Goal: Information Seeking & Learning: Get advice/opinions

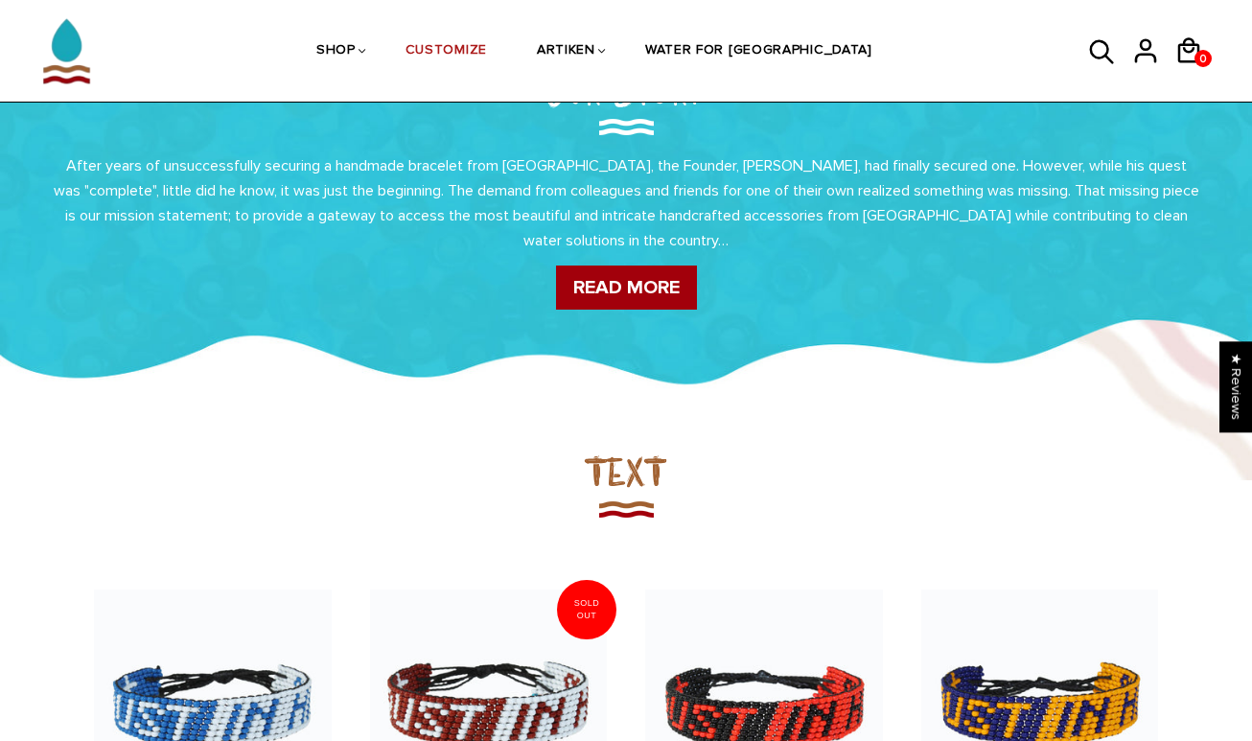
scroll to position [106, 0]
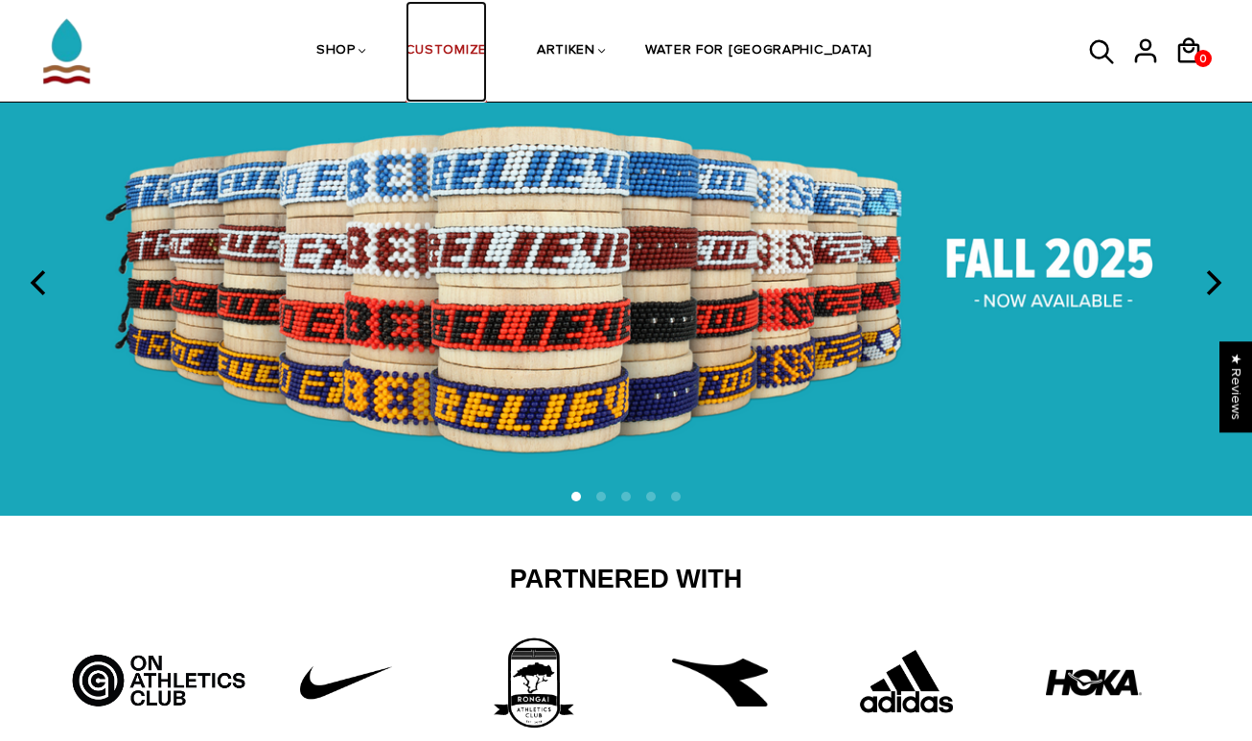
click at [479, 56] on link "CUSTOMIZE" at bounding box center [445, 52] width 81 height 102
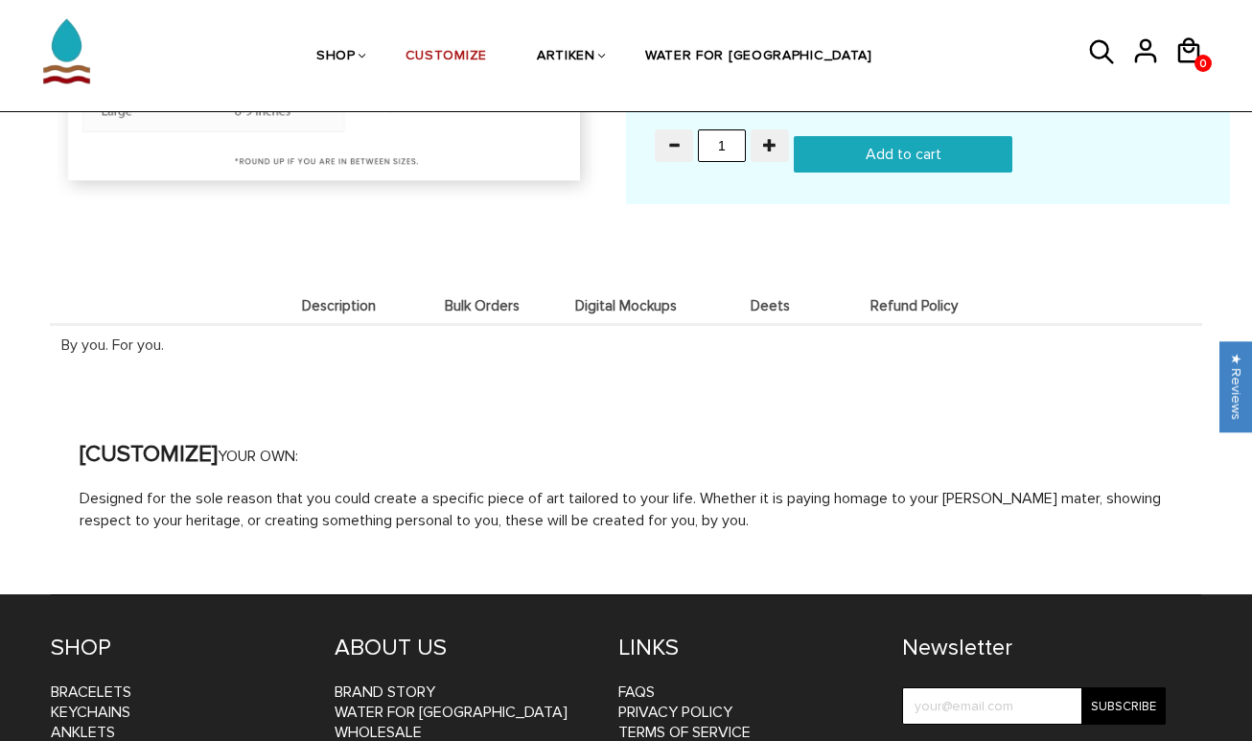
scroll to position [2005, 0]
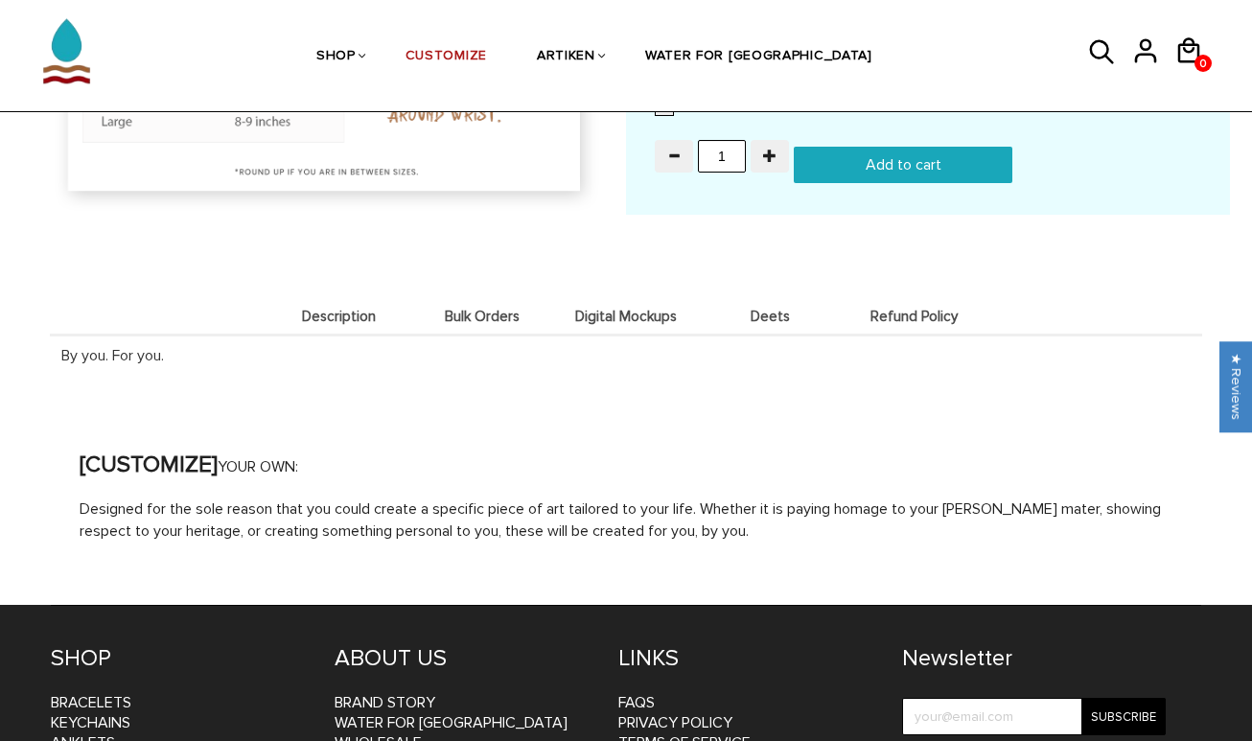
click at [893, 310] on span "Refund Policy" at bounding box center [913, 317] width 134 height 16
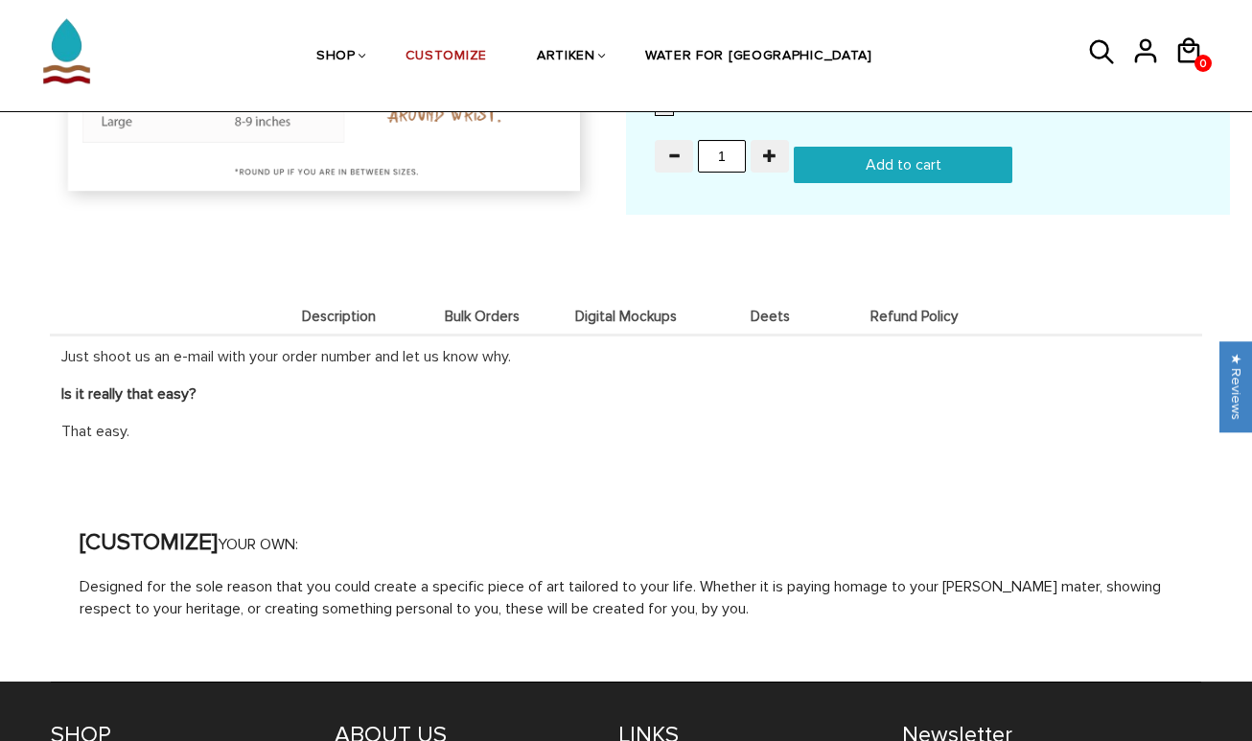
click at [626, 309] on span "Digital Mockups" at bounding box center [626, 317] width 134 height 16
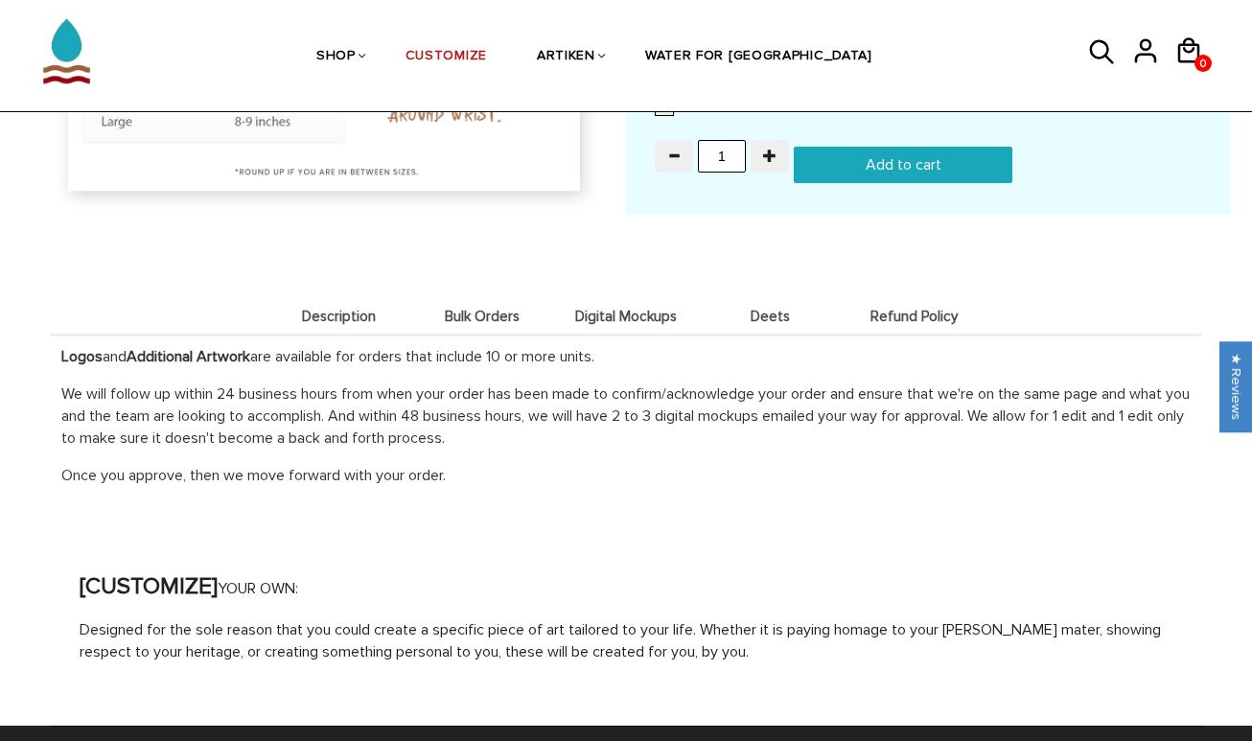
click at [480, 316] on span "Bulk Orders" at bounding box center [482, 317] width 134 height 16
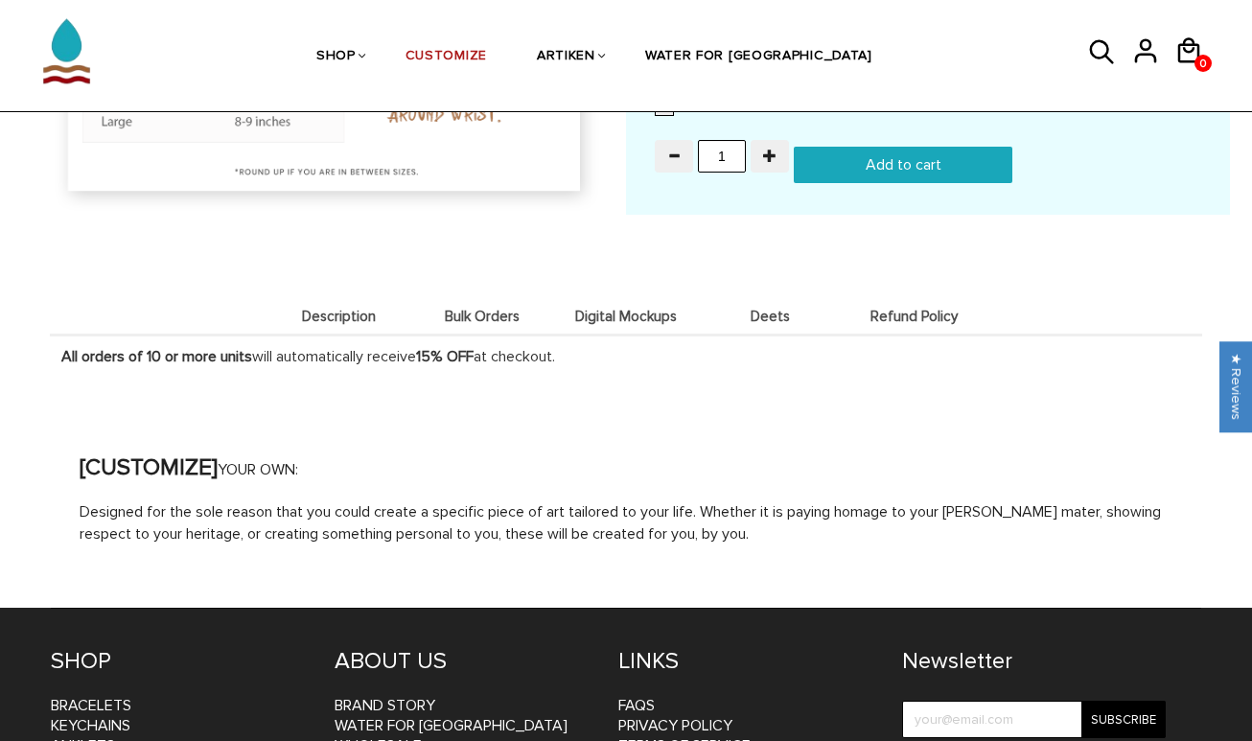
click at [356, 312] on span "Description" at bounding box center [338, 317] width 134 height 16
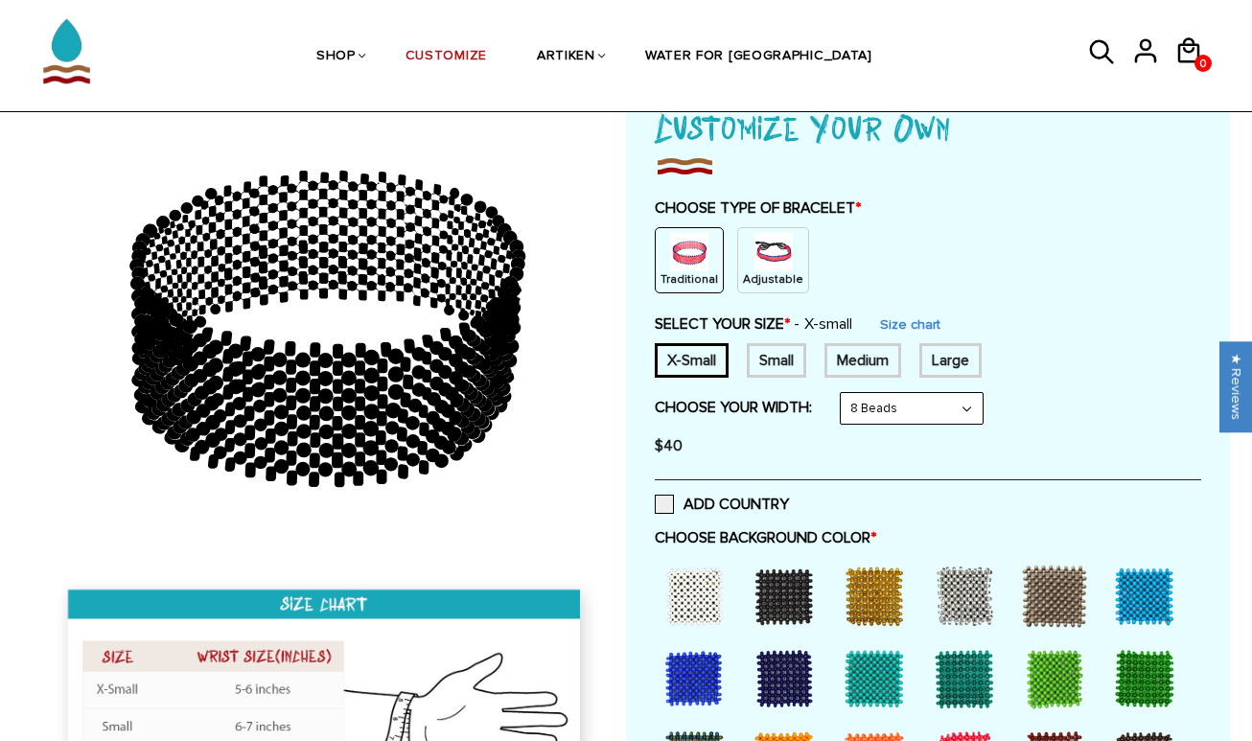
scroll to position [179, 0]
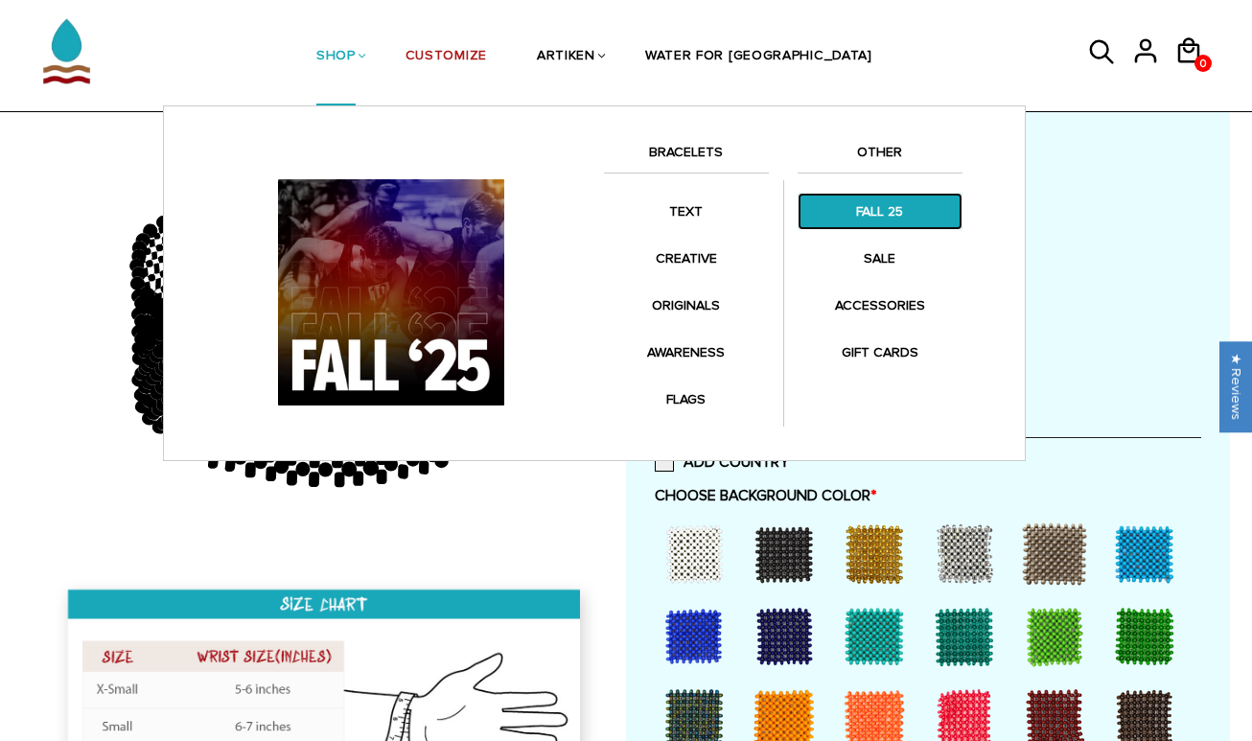
click at [860, 207] on link "FALL 25" at bounding box center [879, 211] width 165 height 37
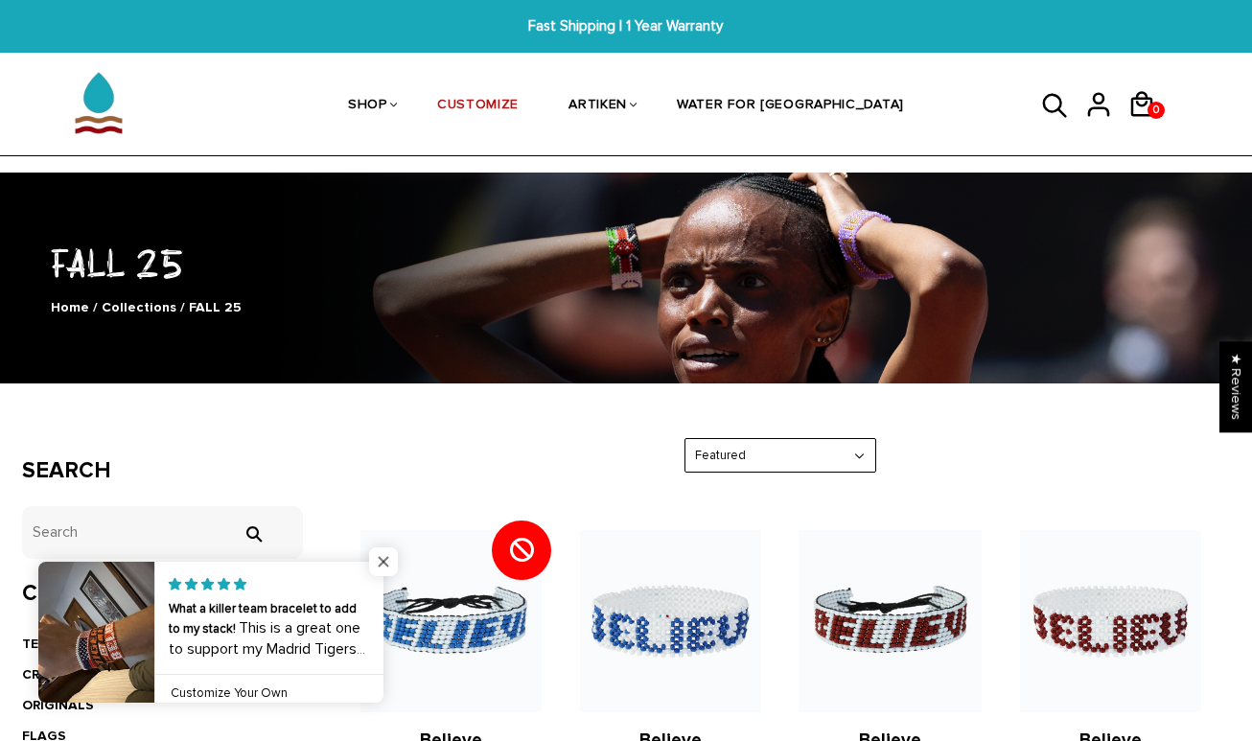
click at [377, 566] on span "Close popup widget" at bounding box center [383, 561] width 29 height 29
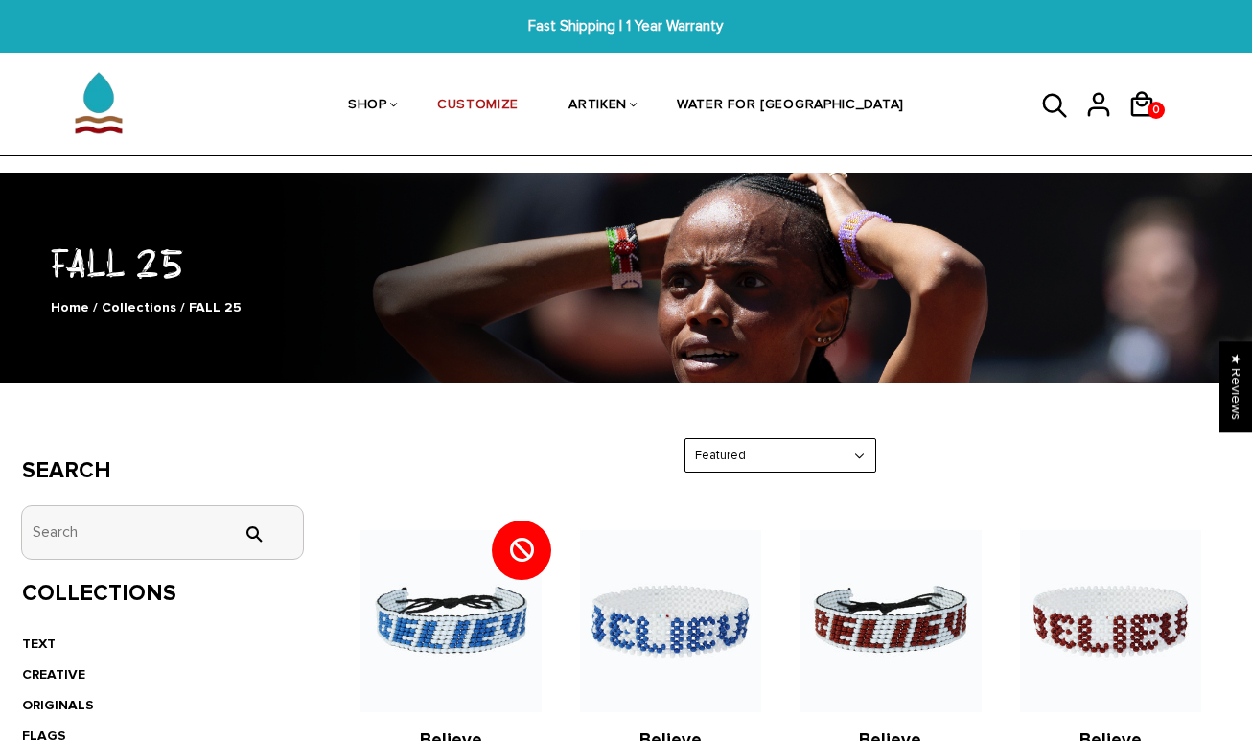
click at [142, 530] on input "tets" at bounding box center [162, 532] width 281 height 53
type input "iowa state"
click at [234, 525] on input "" at bounding box center [253, 533] width 38 height 17
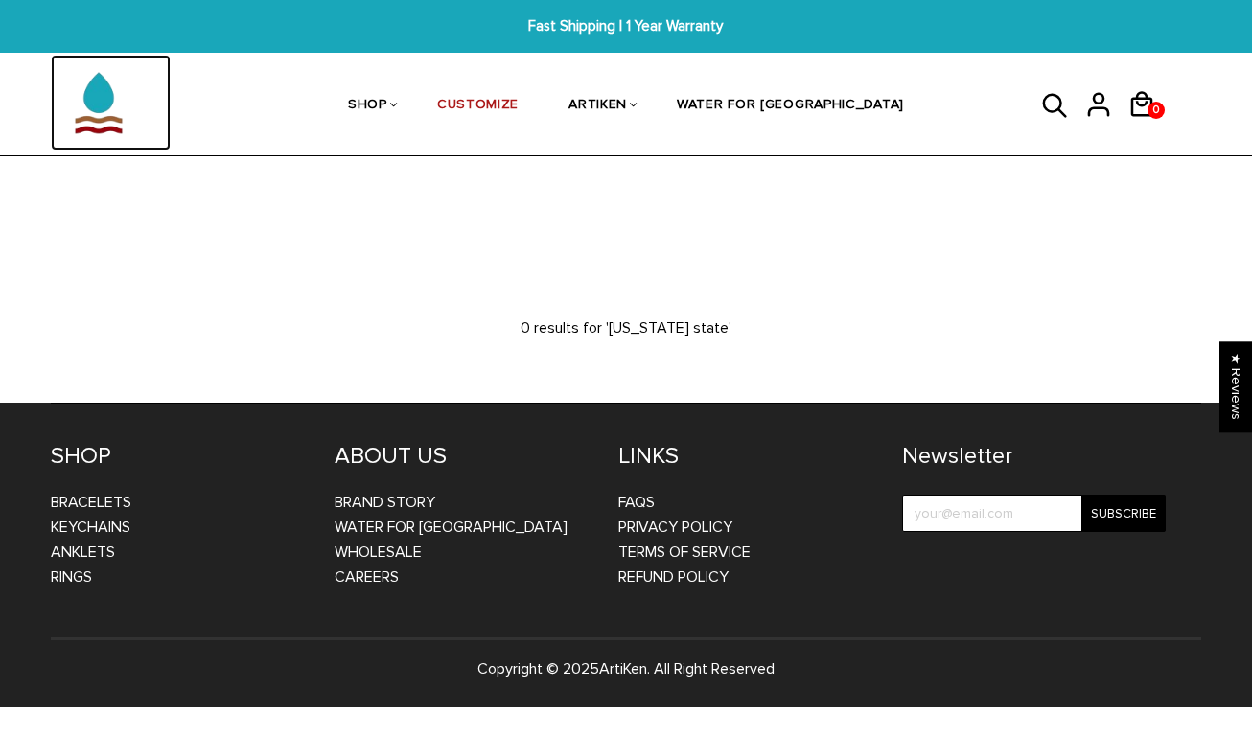
click at [103, 100] on img at bounding box center [99, 103] width 96 height 96
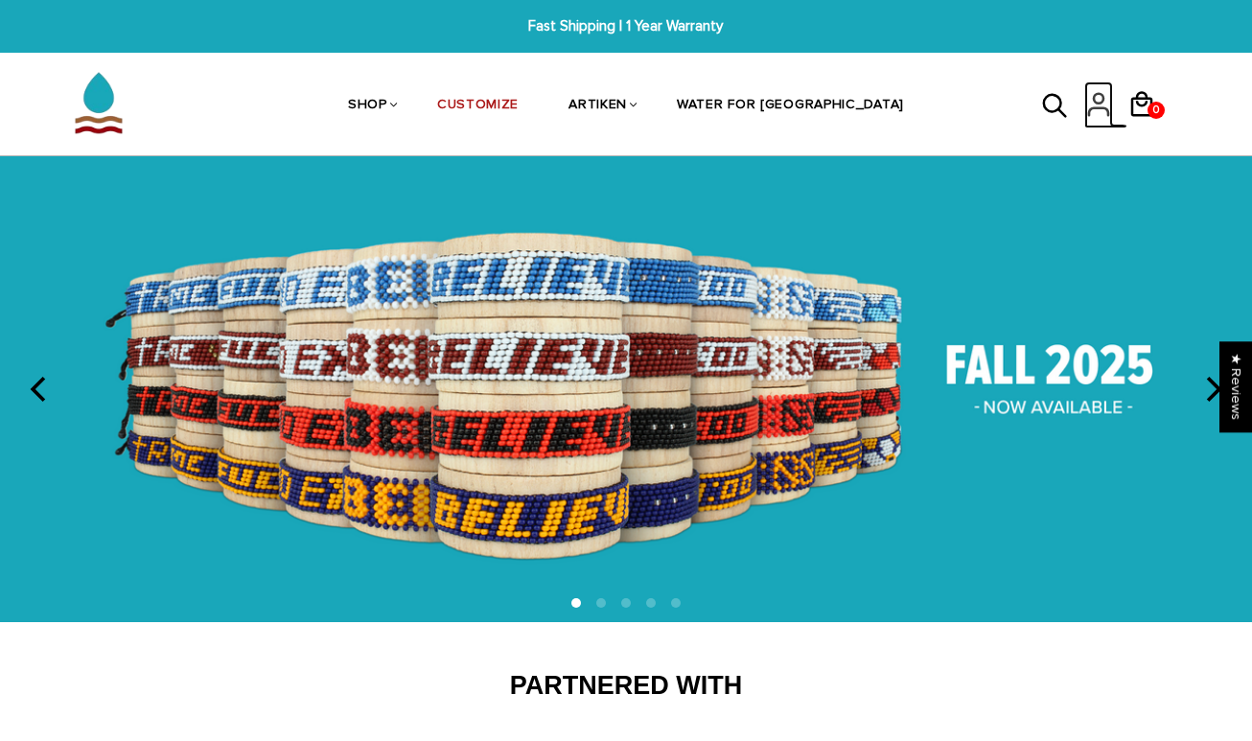
click at [1099, 110] on icon at bounding box center [1098, 104] width 29 height 46
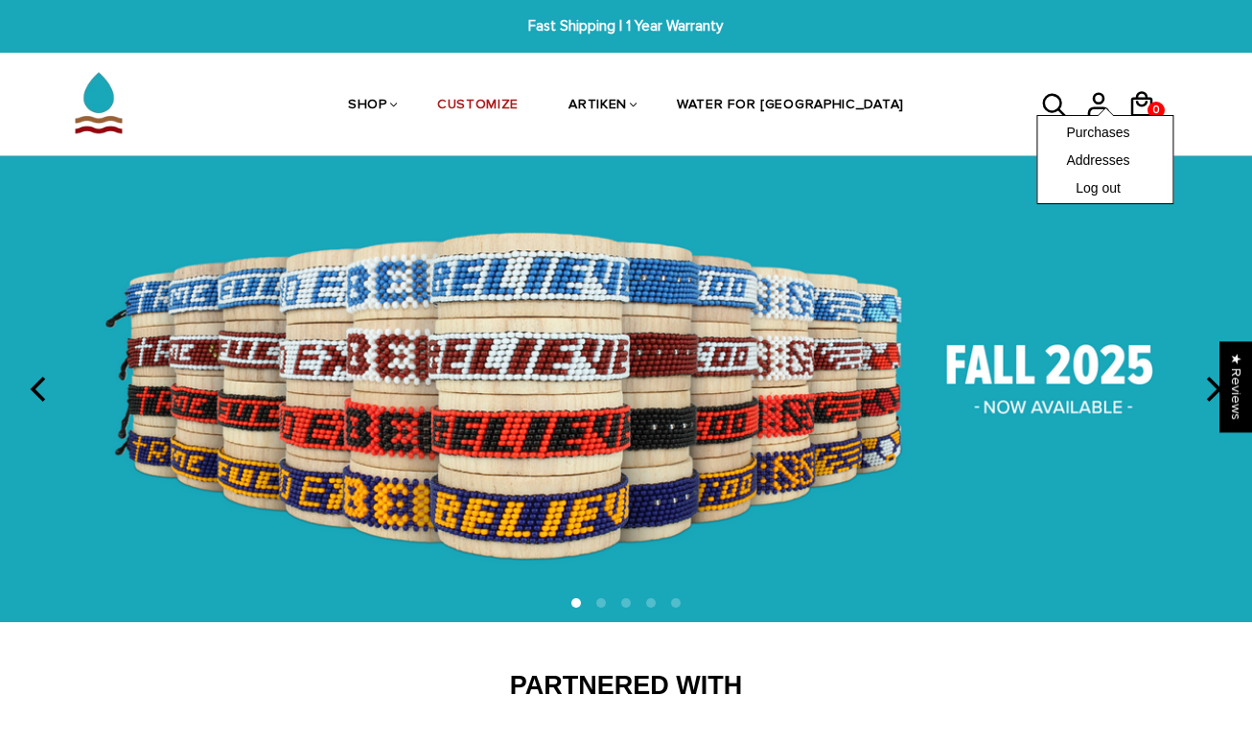
click at [1097, 109] on span at bounding box center [1104, 112] width 15 height 8
click at [972, 219] on img at bounding box center [626, 389] width 1252 height 466
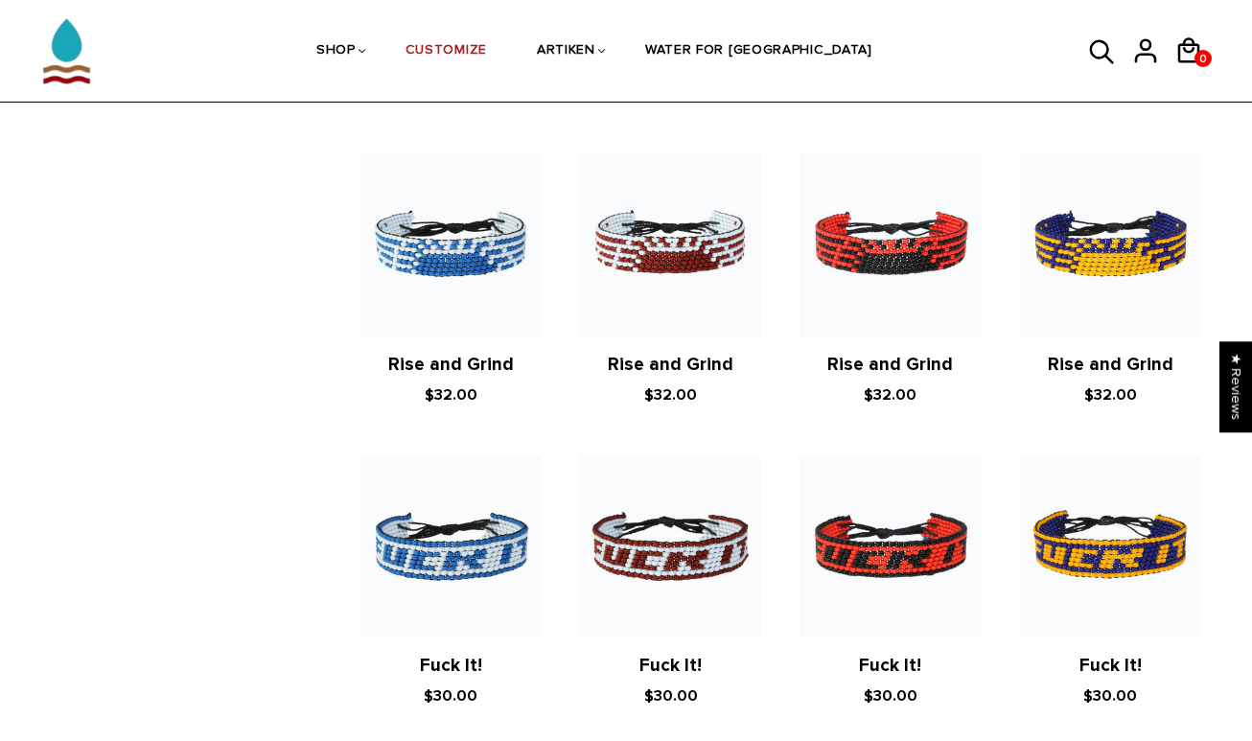
scroll to position [3726, 0]
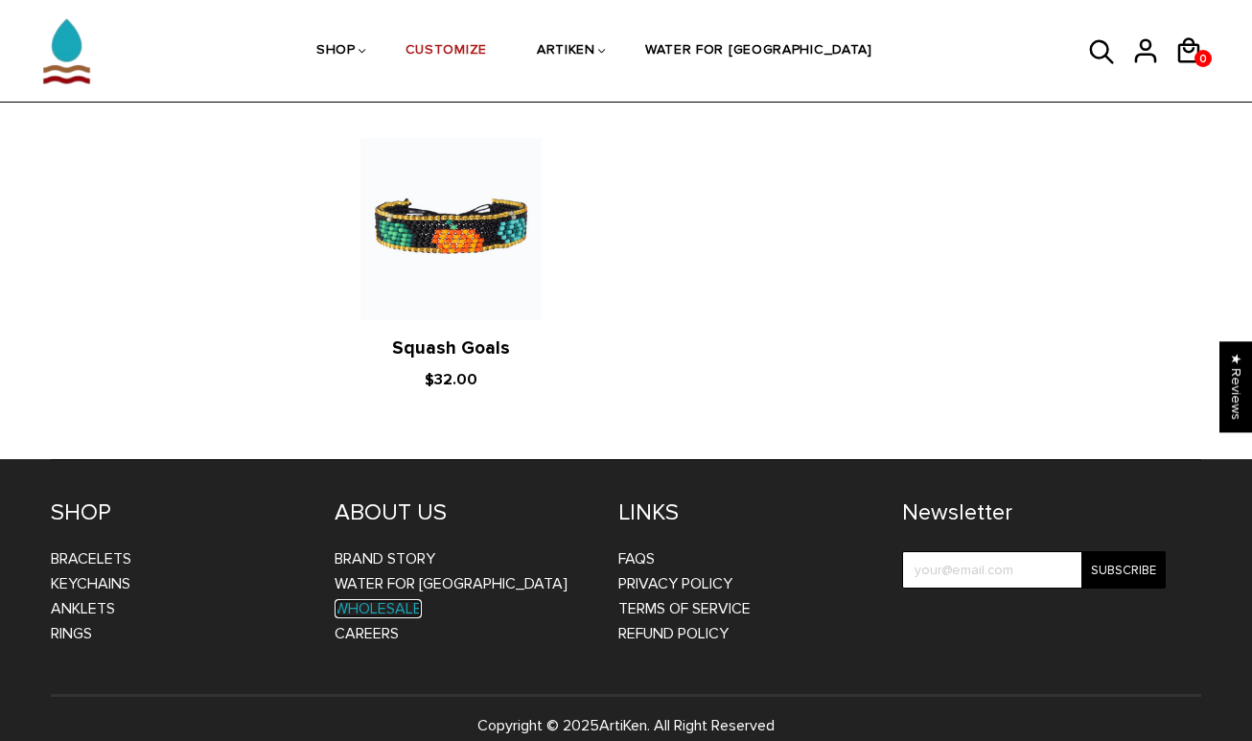
click at [388, 599] on link "WHOLESALE" at bounding box center [377, 608] width 87 height 19
click at [96, 549] on link "Bracelets" at bounding box center [91, 558] width 80 height 19
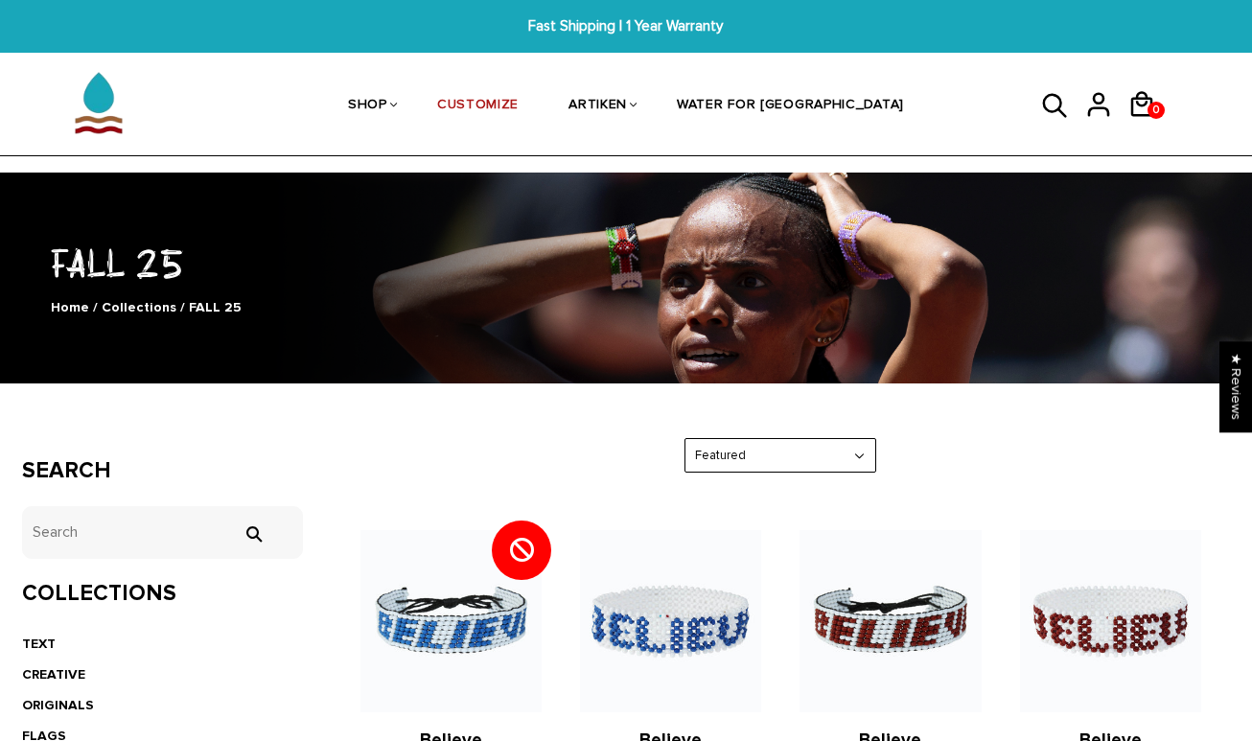
click at [704, 457] on select "Featured Best Selling $ Low to High $ High to Low Z-A A-Z Oldest to Newest Newe…" at bounding box center [780, 456] width 190 height 34
click at [685, 439] on select "Featured Best Selling $ Low to High $ High to Low Z-A A-Z Oldest to Newest Newe…" at bounding box center [780, 456] width 190 height 34
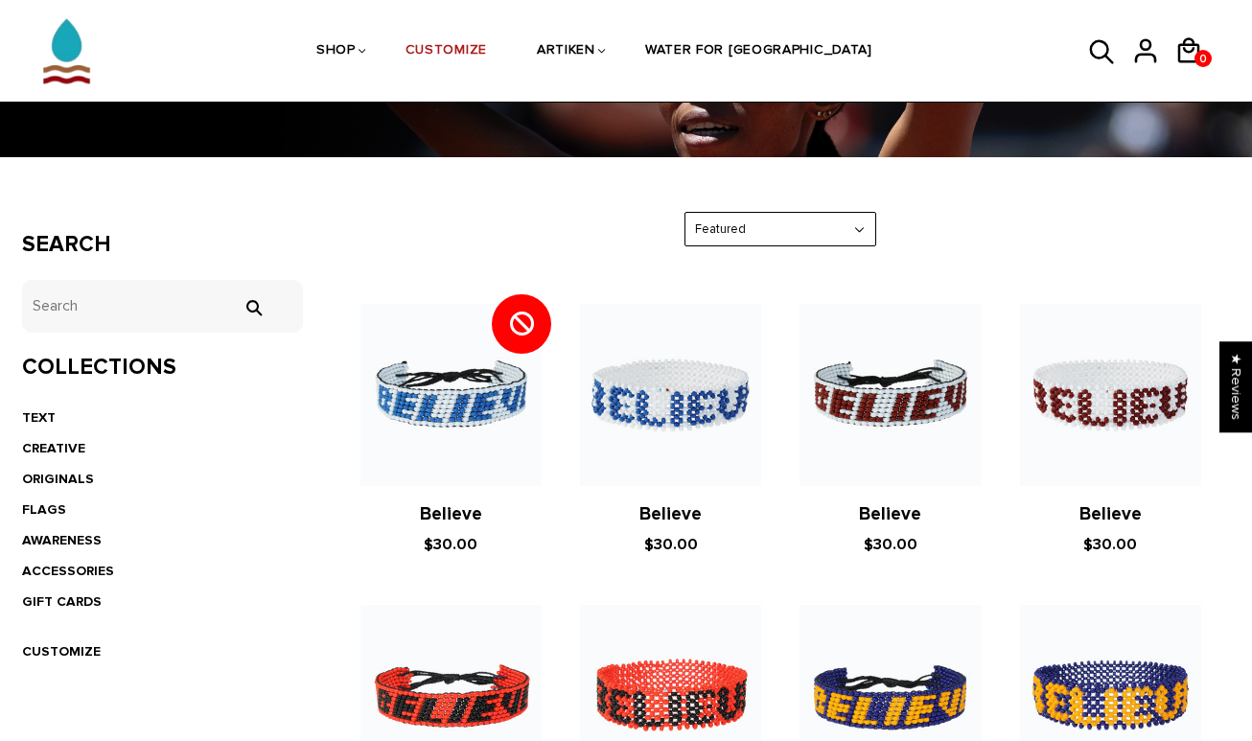
scroll to position [233, 0]
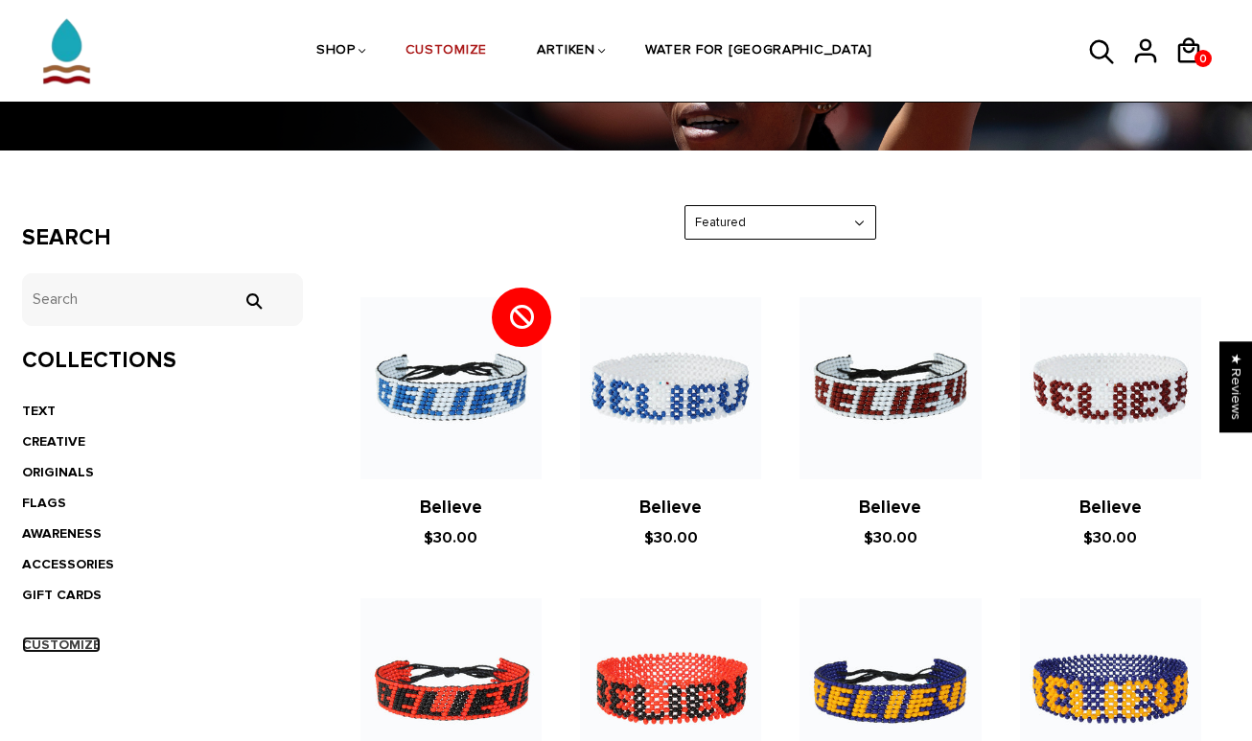
click at [53, 650] on link "CUSTOMIZE" at bounding box center [61, 644] width 79 height 16
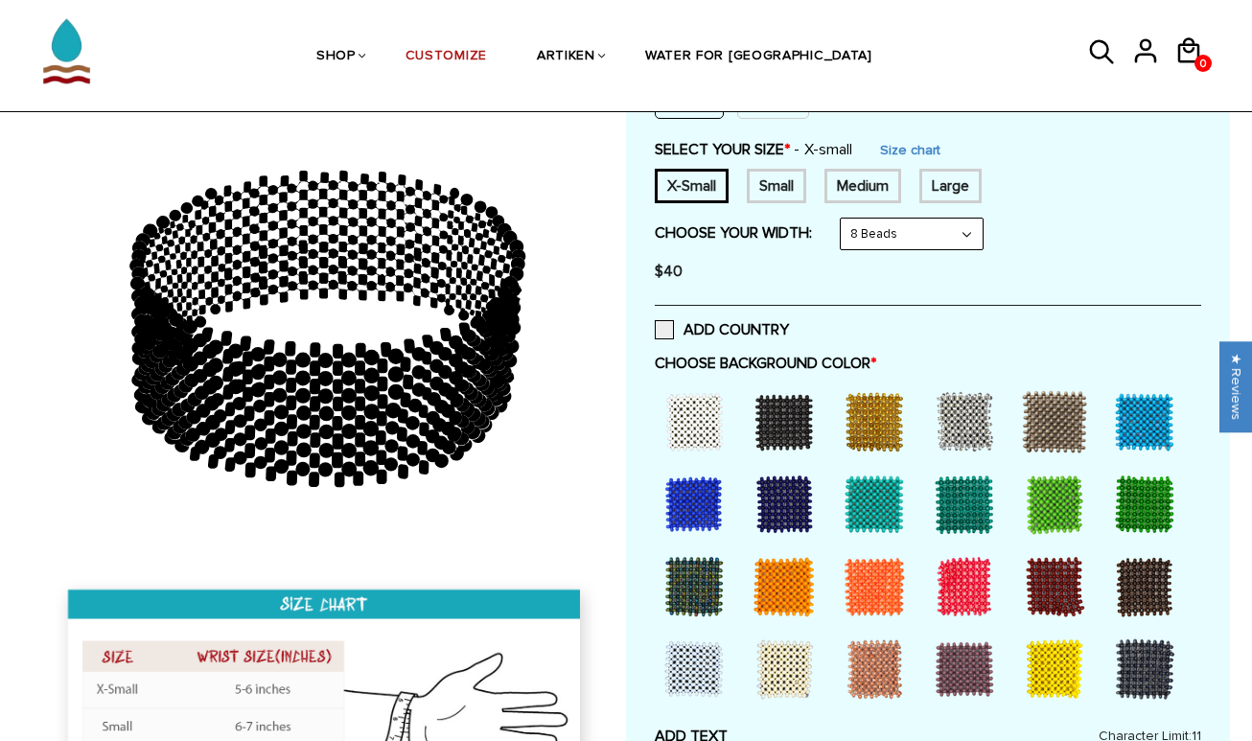
scroll to position [315, 0]
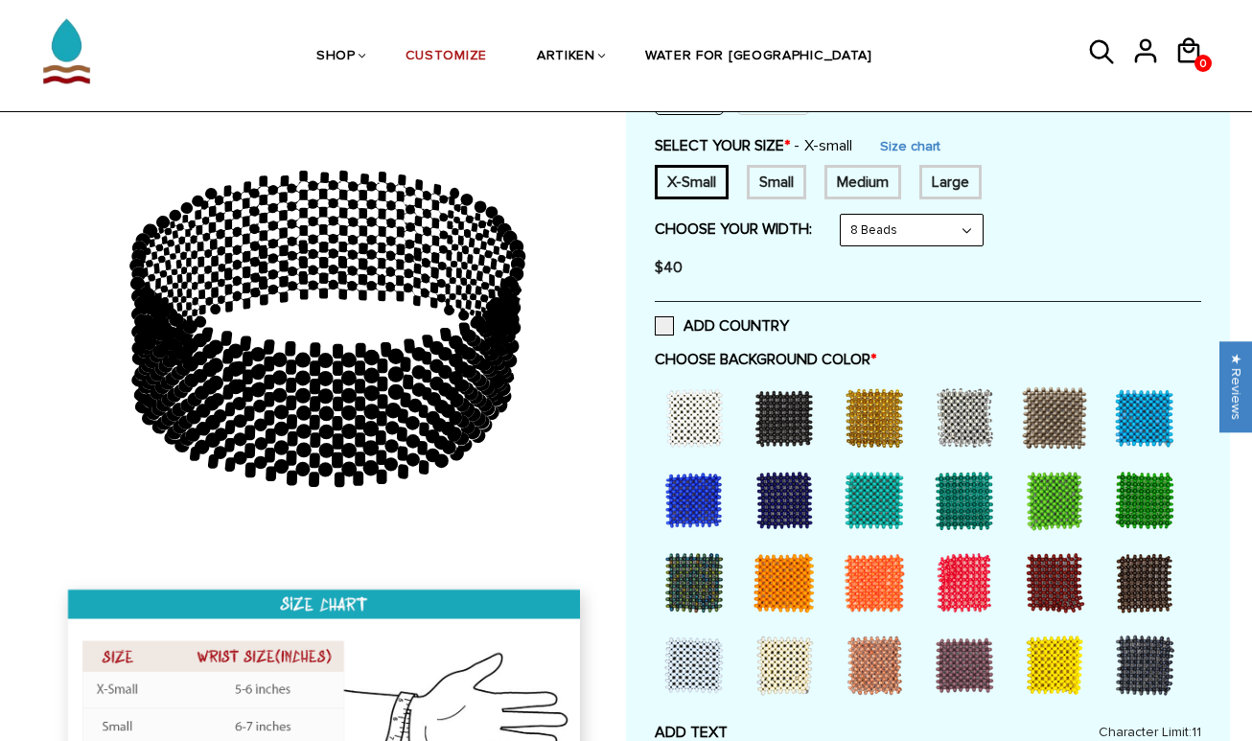
click at [977, 572] on div at bounding box center [964, 582] width 77 height 77
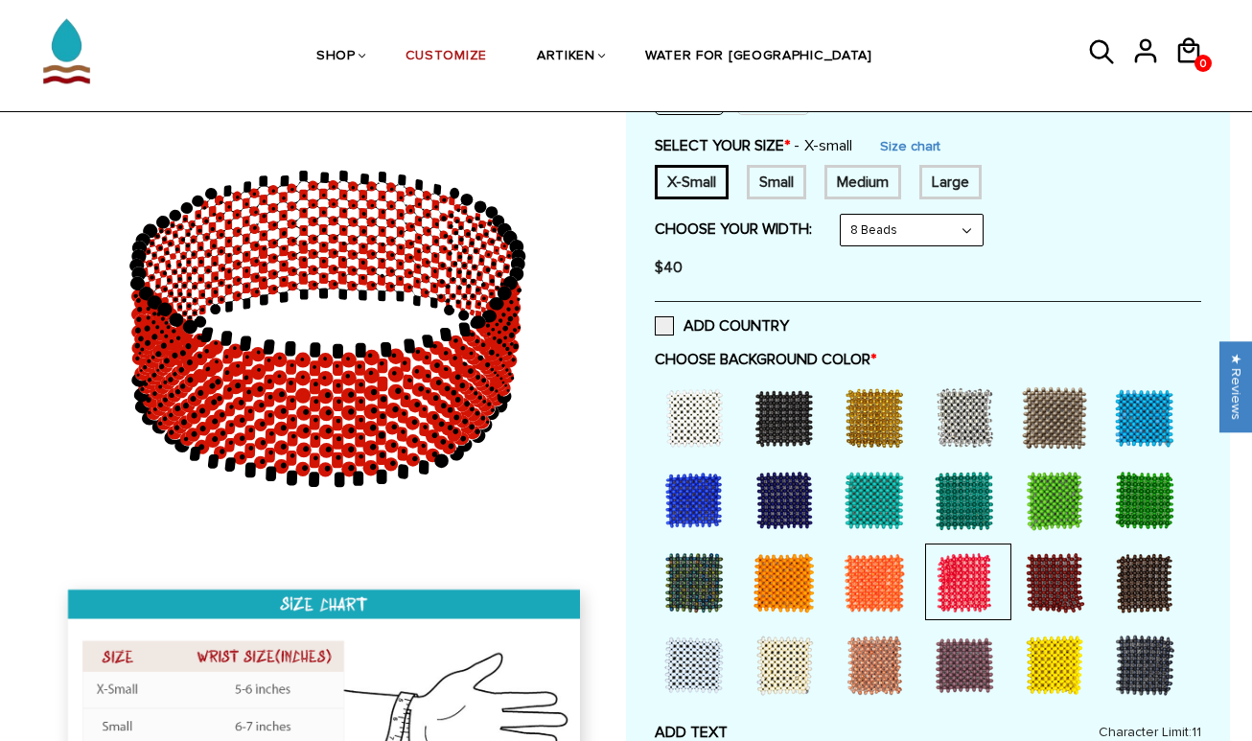
click at [1059, 662] on div at bounding box center [1054, 665] width 77 height 77
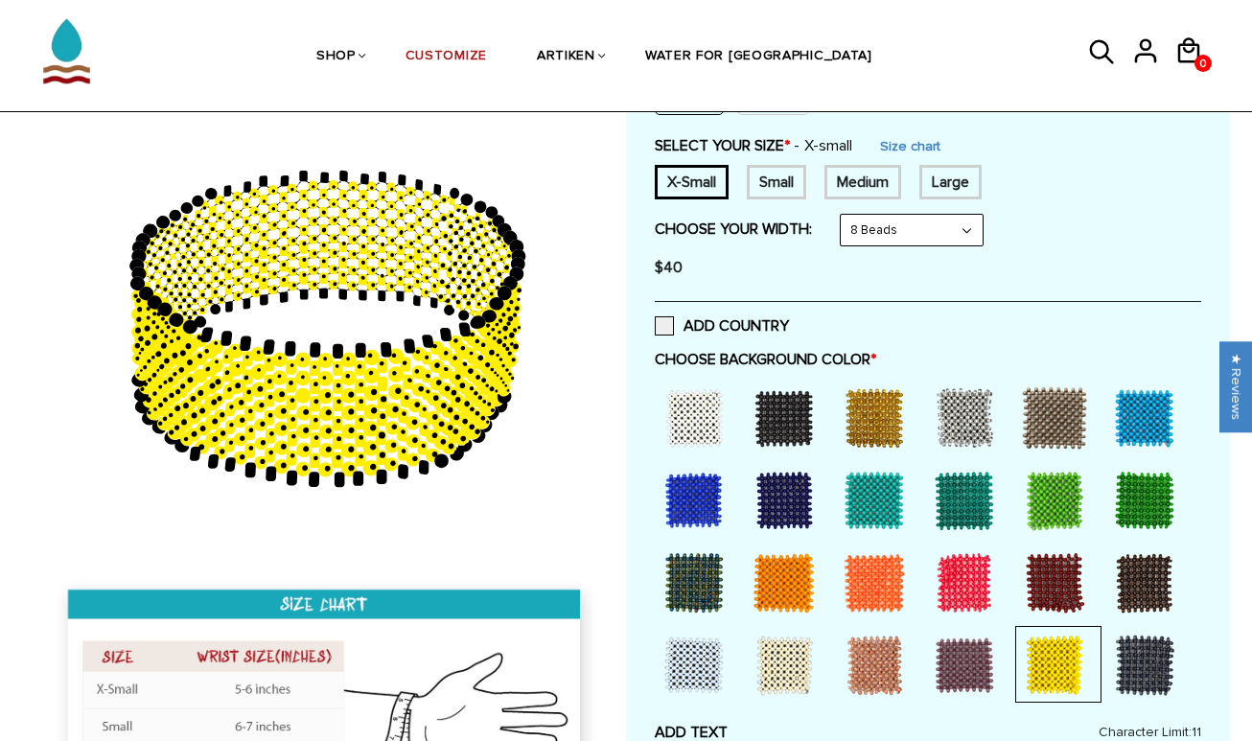
click at [973, 586] on div at bounding box center [964, 582] width 77 height 77
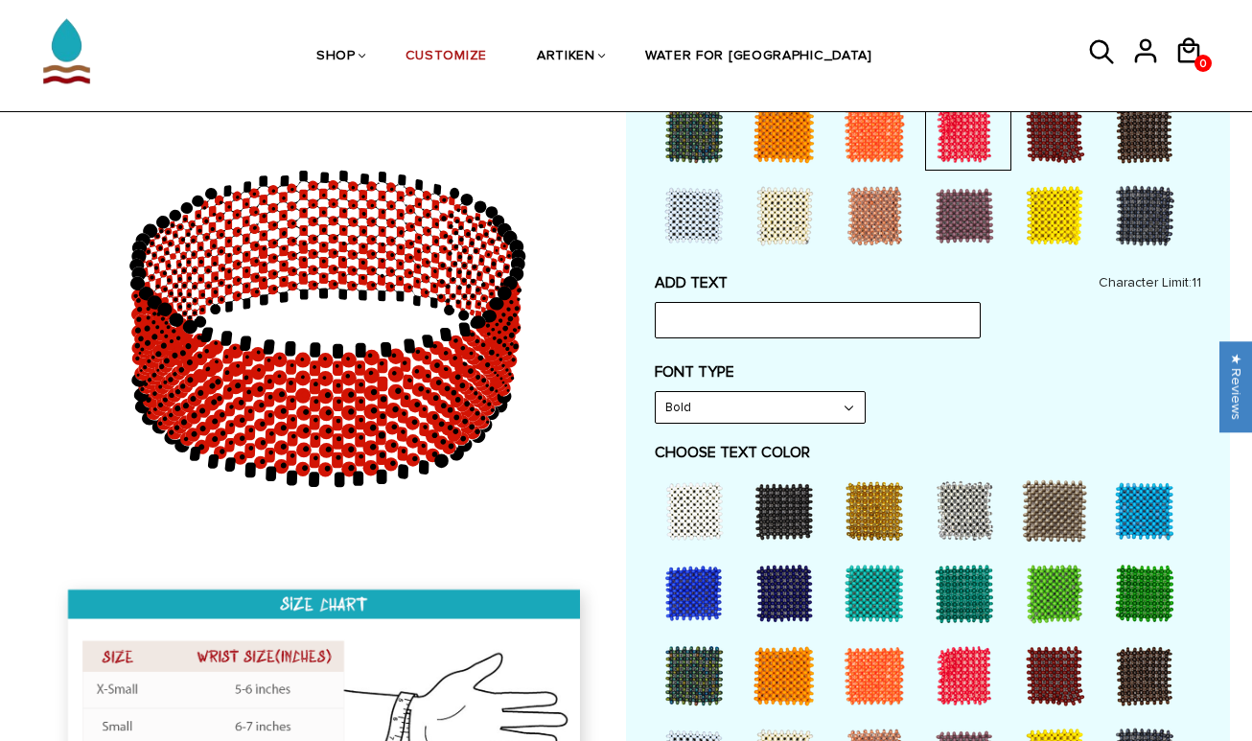
scroll to position [768, 0]
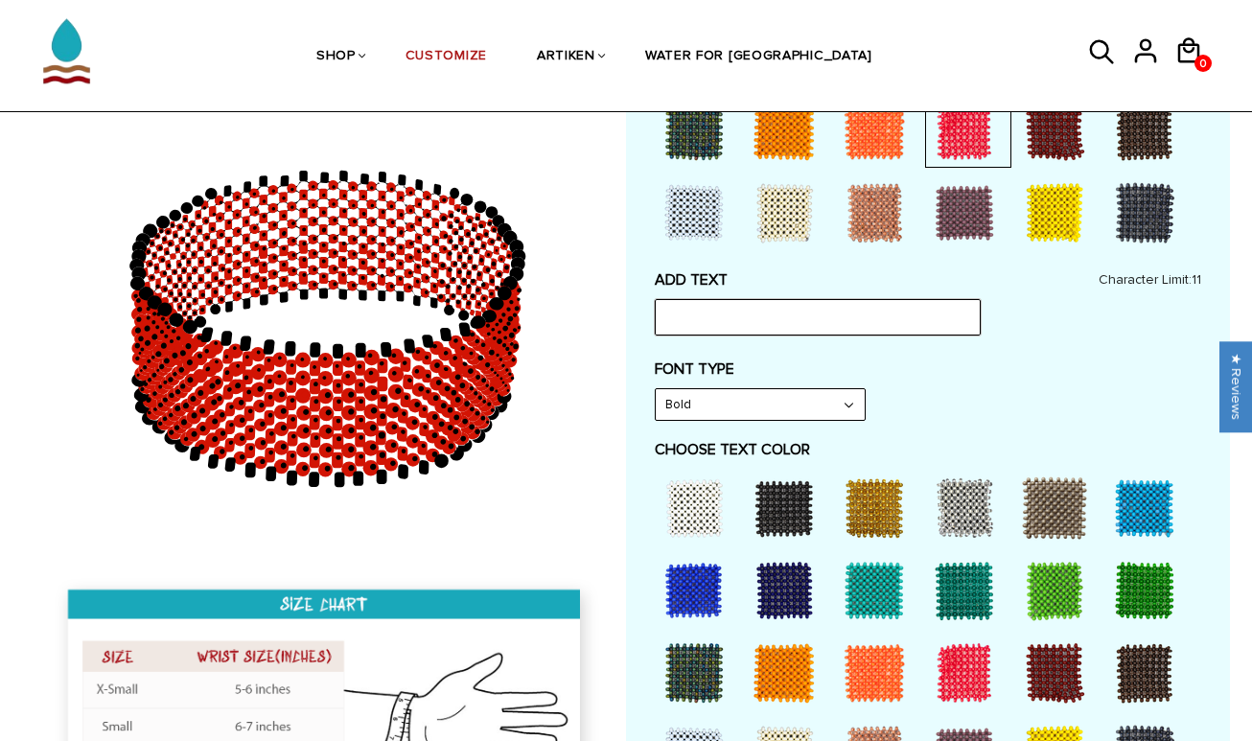
click at [701, 312] on input "text" at bounding box center [818, 317] width 326 height 36
type input "Iowa State"
click at [783, 410] on select "Bold" at bounding box center [759, 404] width 209 height 31
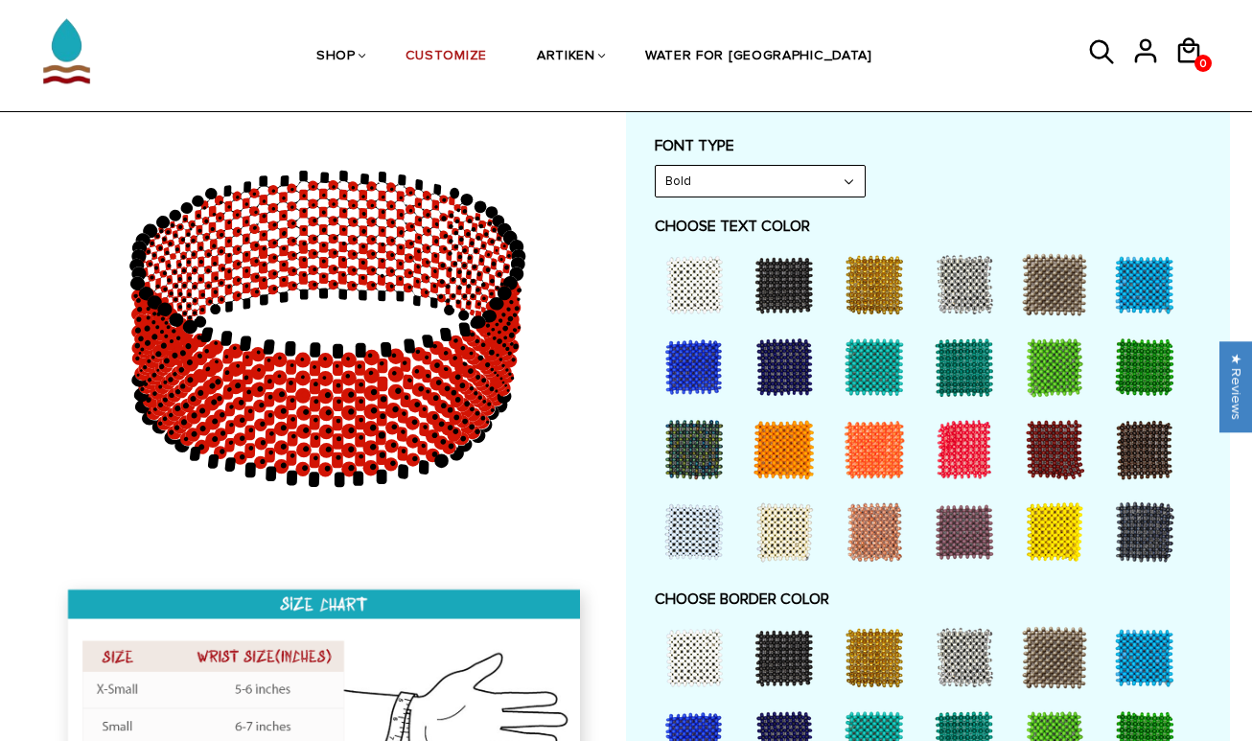
scroll to position [1009, 0]
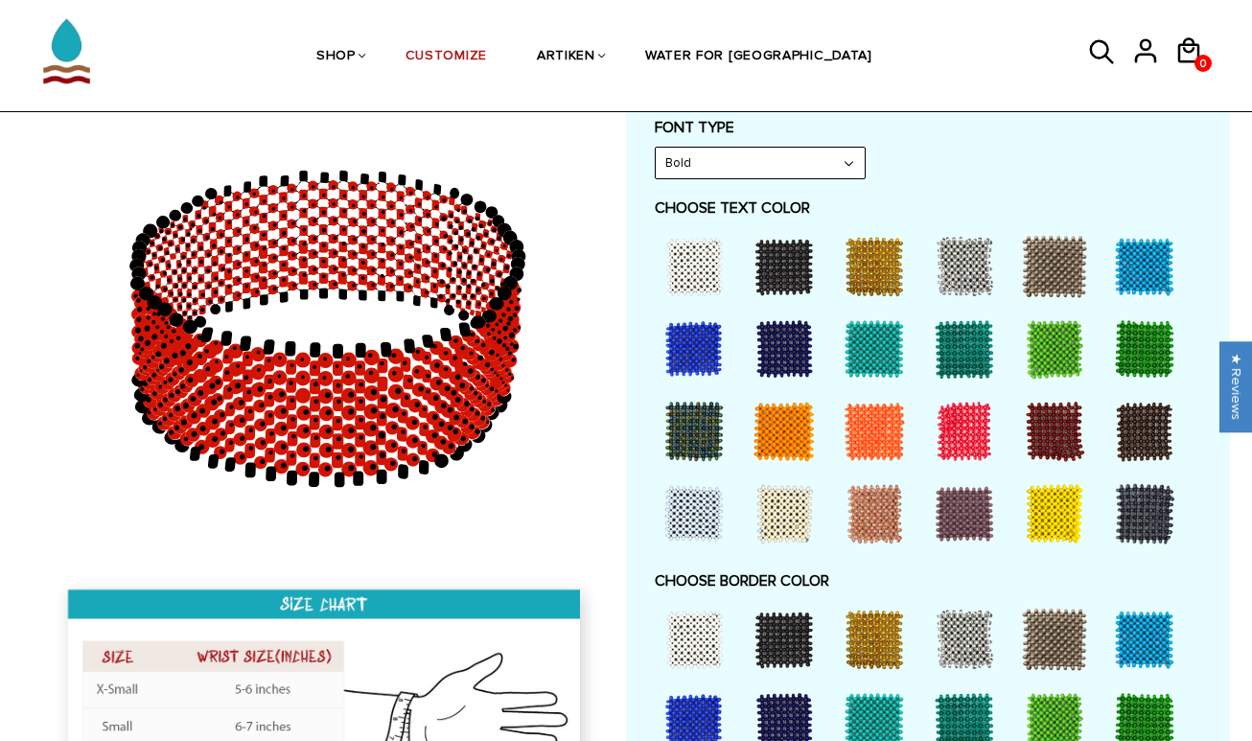
click at [1041, 510] on div at bounding box center [1054, 513] width 77 height 77
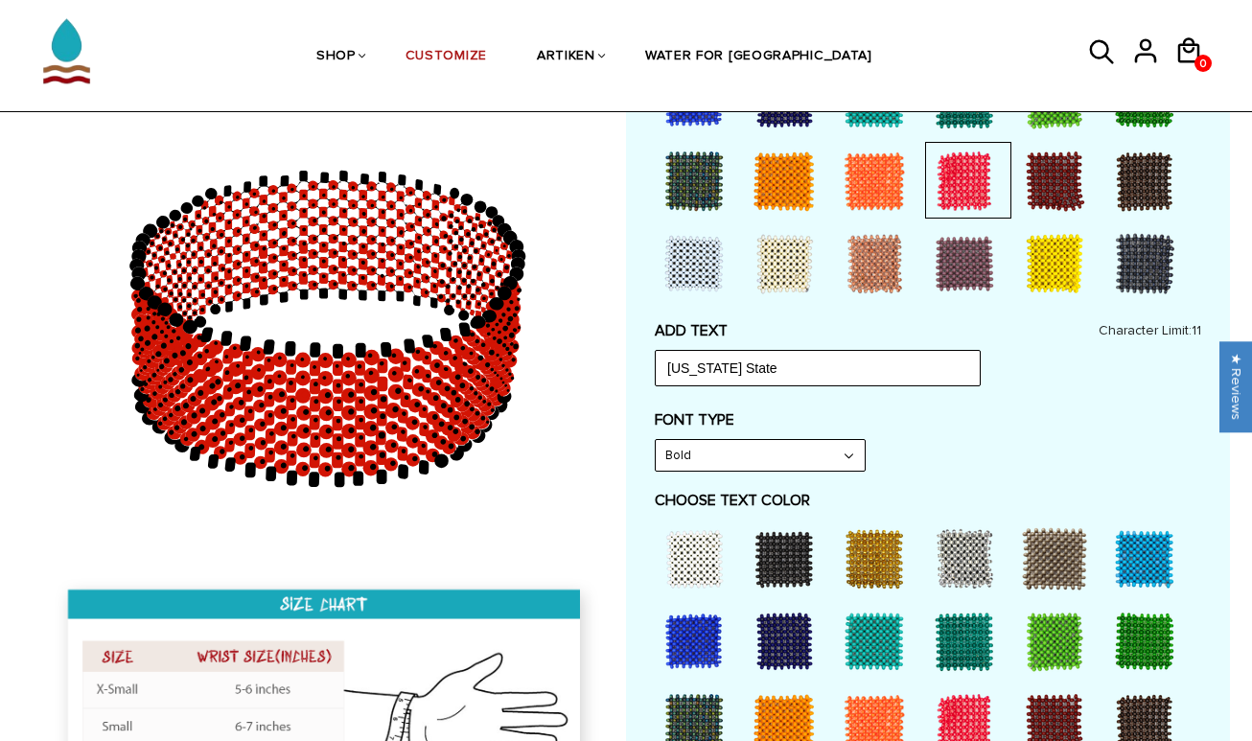
scroll to position [692, 0]
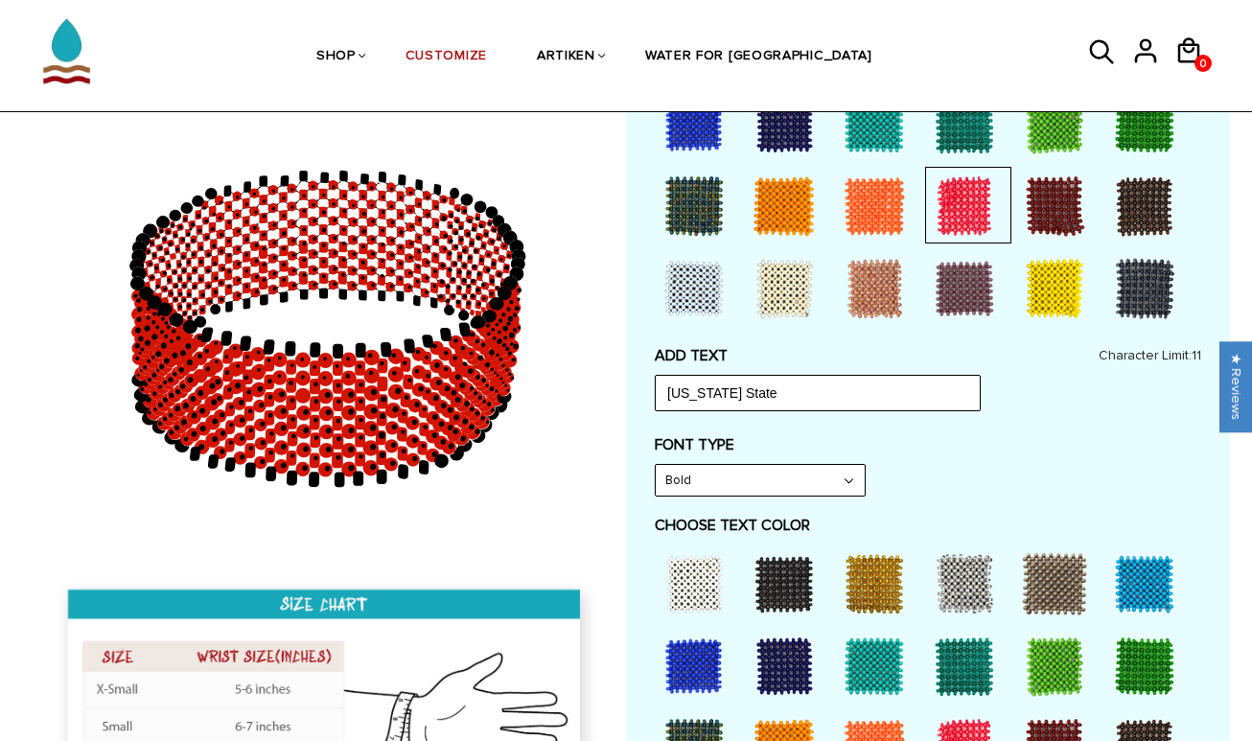
click at [950, 190] on div at bounding box center [964, 206] width 77 height 77
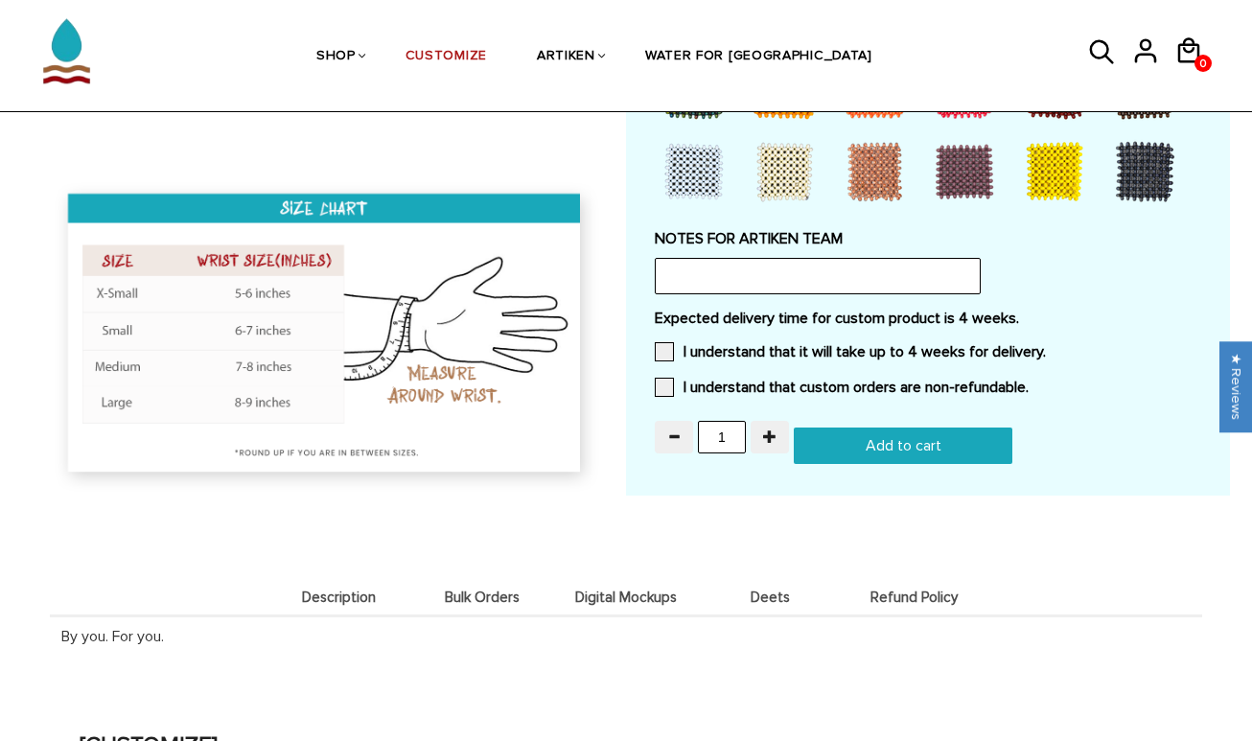
scroll to position [1727, 0]
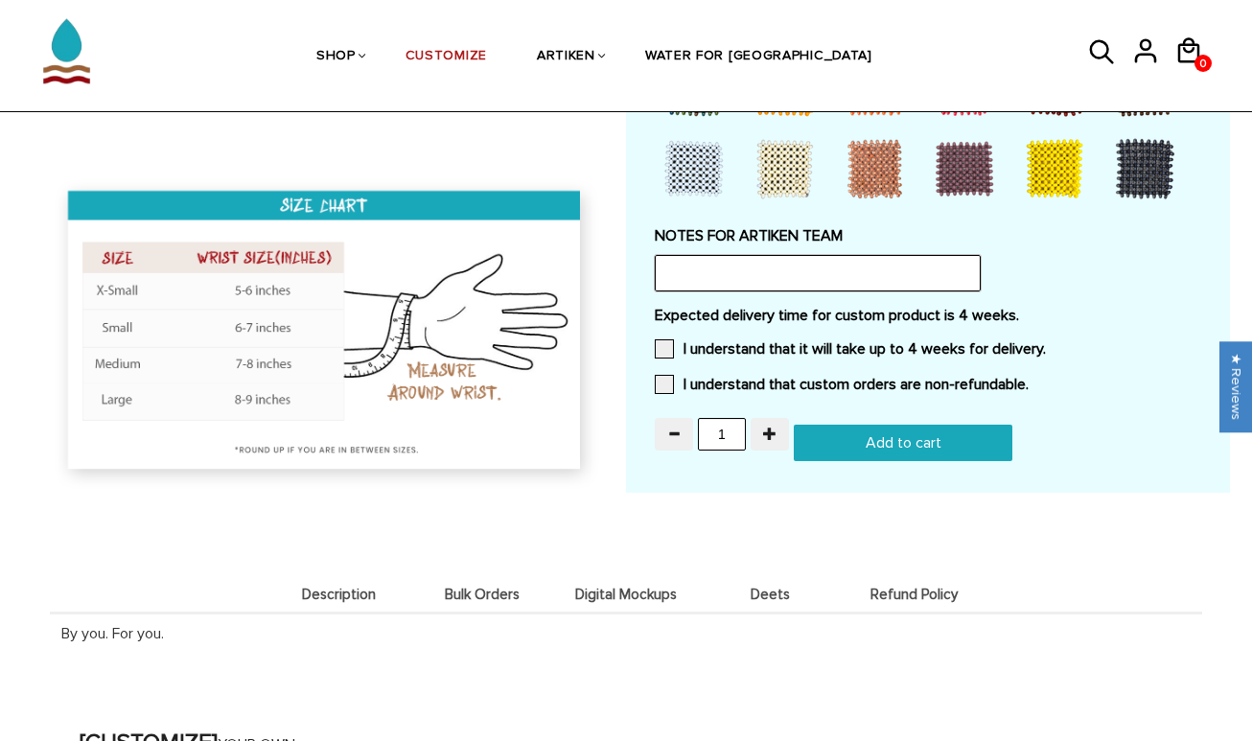
click at [710, 279] on input "text" at bounding box center [818, 273] width 326 height 36
type input "We were sent an Iowa State bracelet in the mail and really liked it/wanted to p…"
click at [928, 546] on div "Description Bulk Orders Digital Mockups Deets Refund Policy Description By you.…" at bounding box center [626, 600] width 1152 height 139
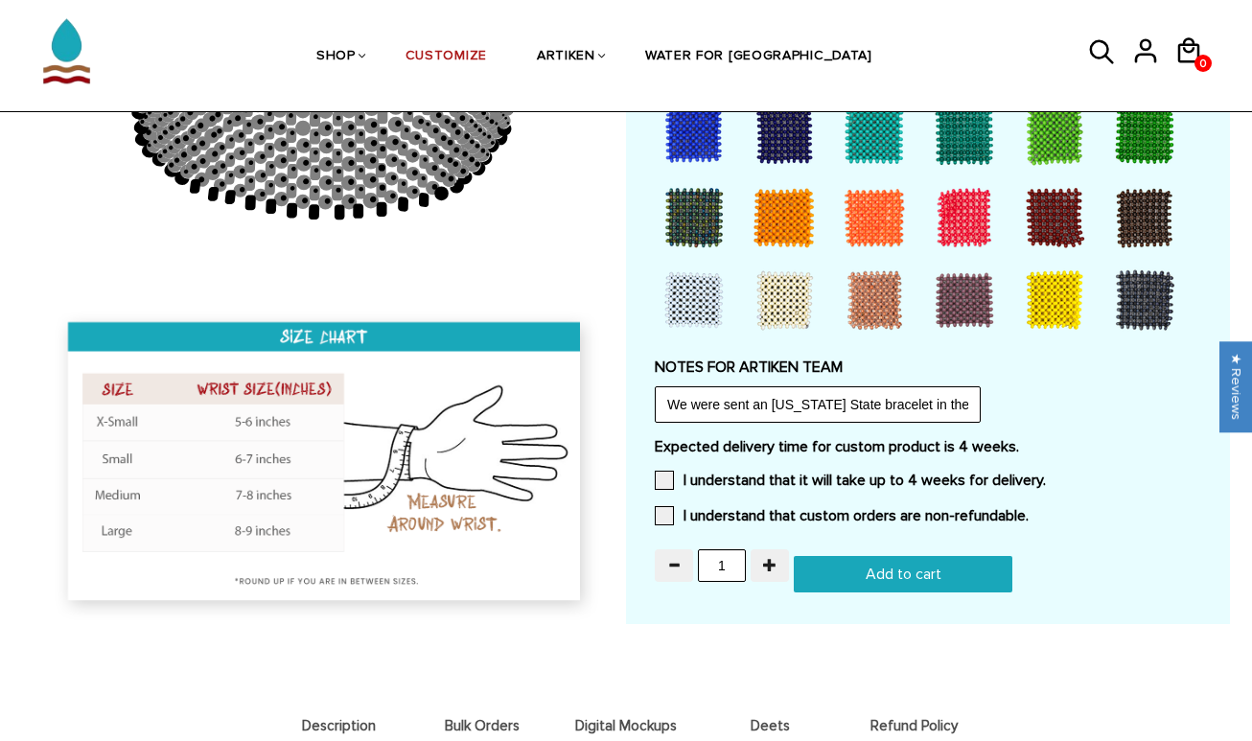
scroll to position [1464, 0]
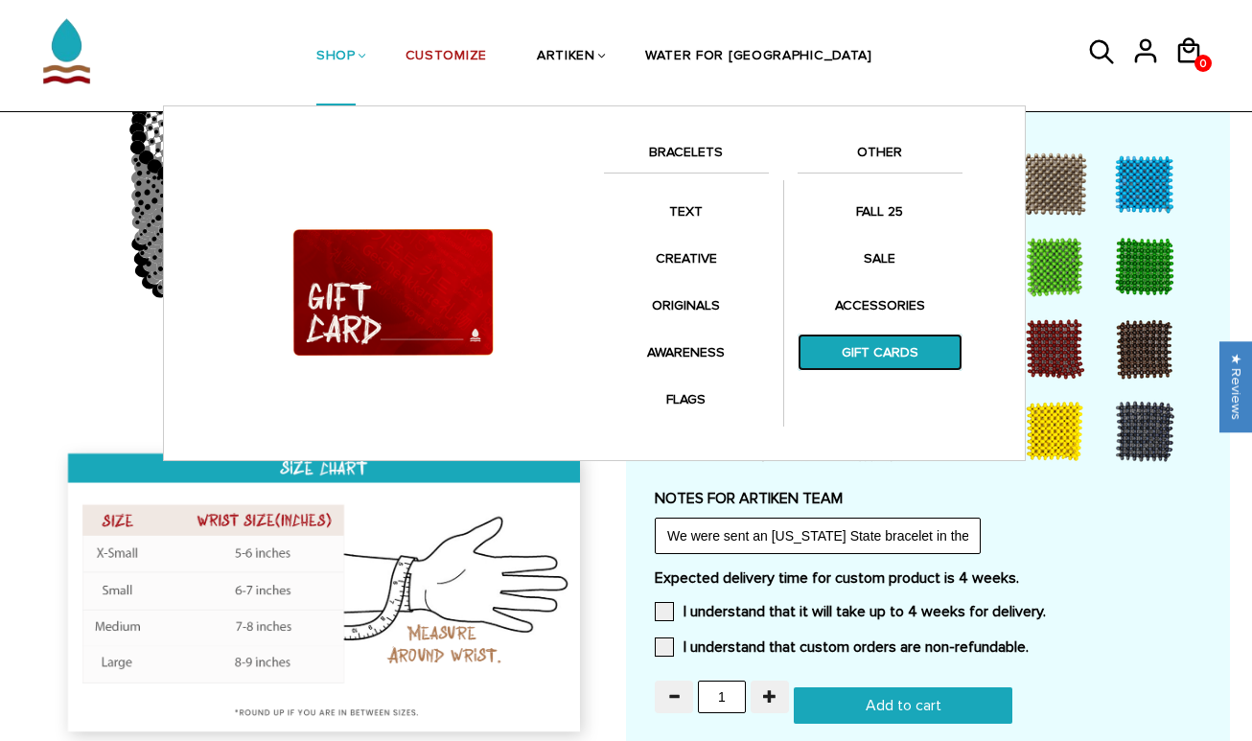
click at [907, 352] on link "GIFT CARDS" at bounding box center [879, 351] width 165 height 37
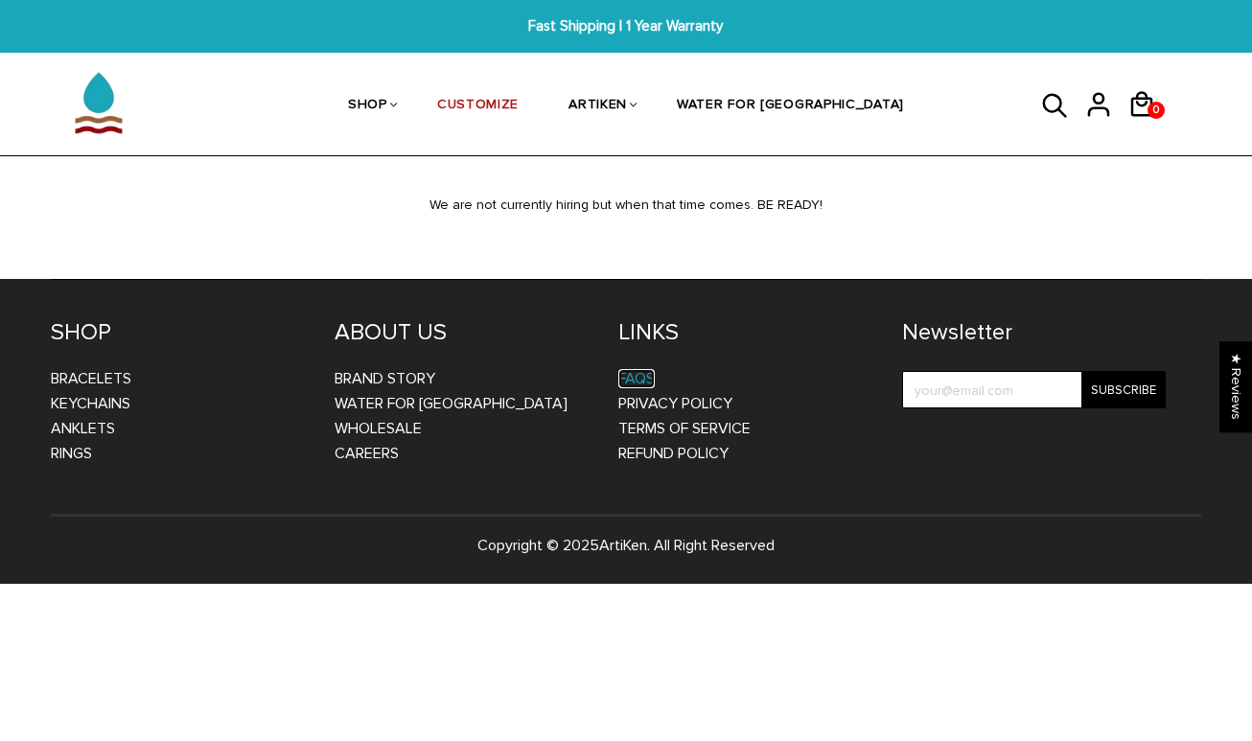
click at [638, 384] on link "FAQs" at bounding box center [636, 378] width 36 height 19
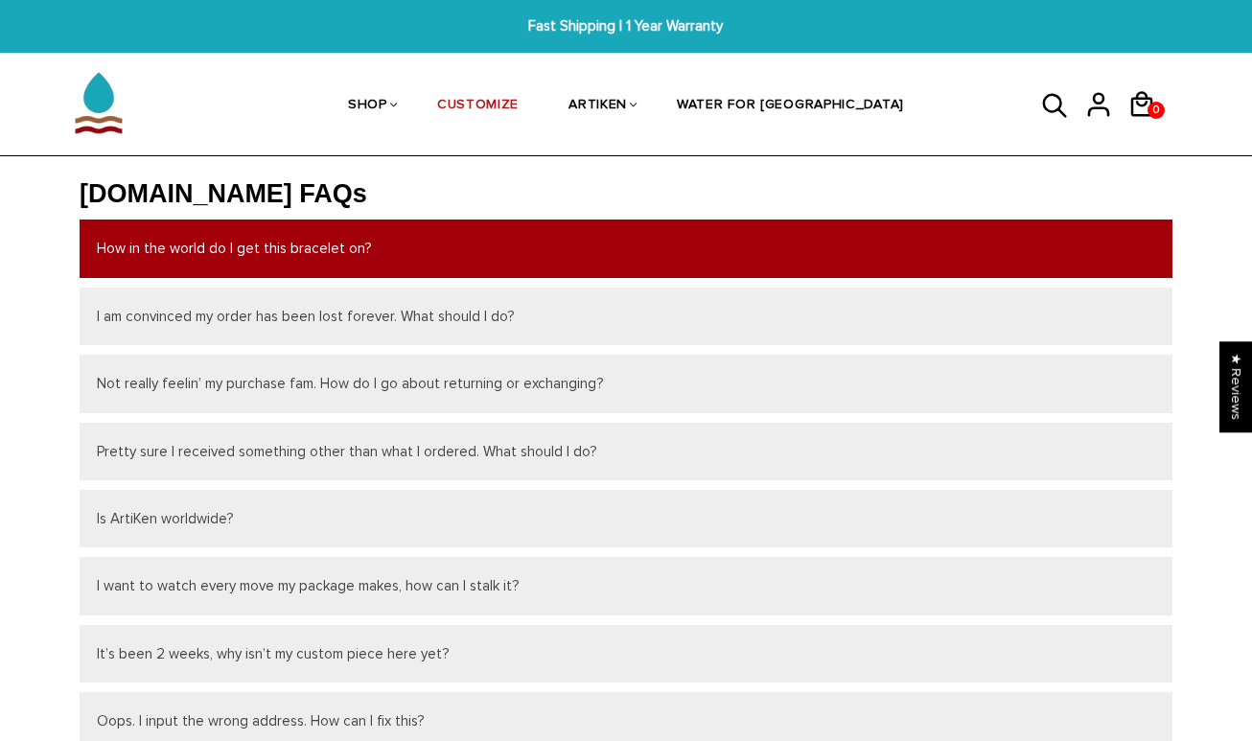
click at [722, 256] on button "How in the world do I get this bracelet on?" at bounding box center [626, 247] width 1092 height 57
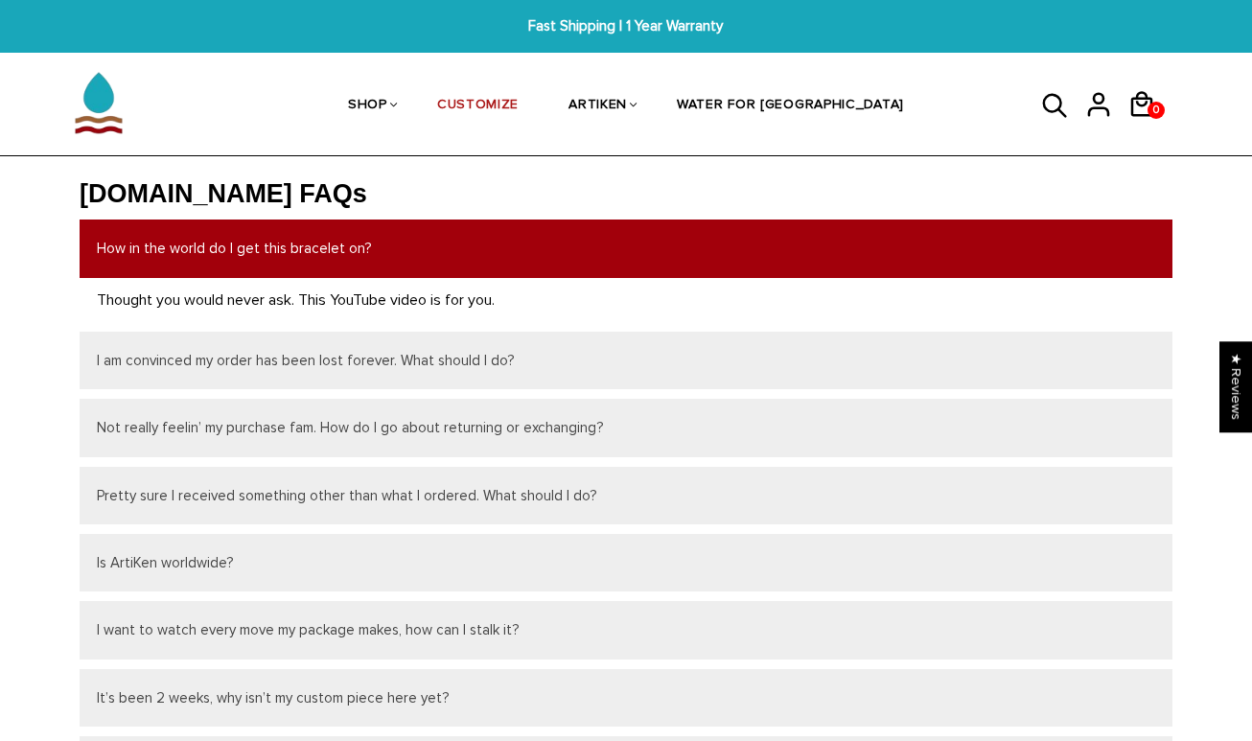
click at [722, 253] on button "How in the world do I get this bracelet on?" at bounding box center [626, 247] width 1092 height 57
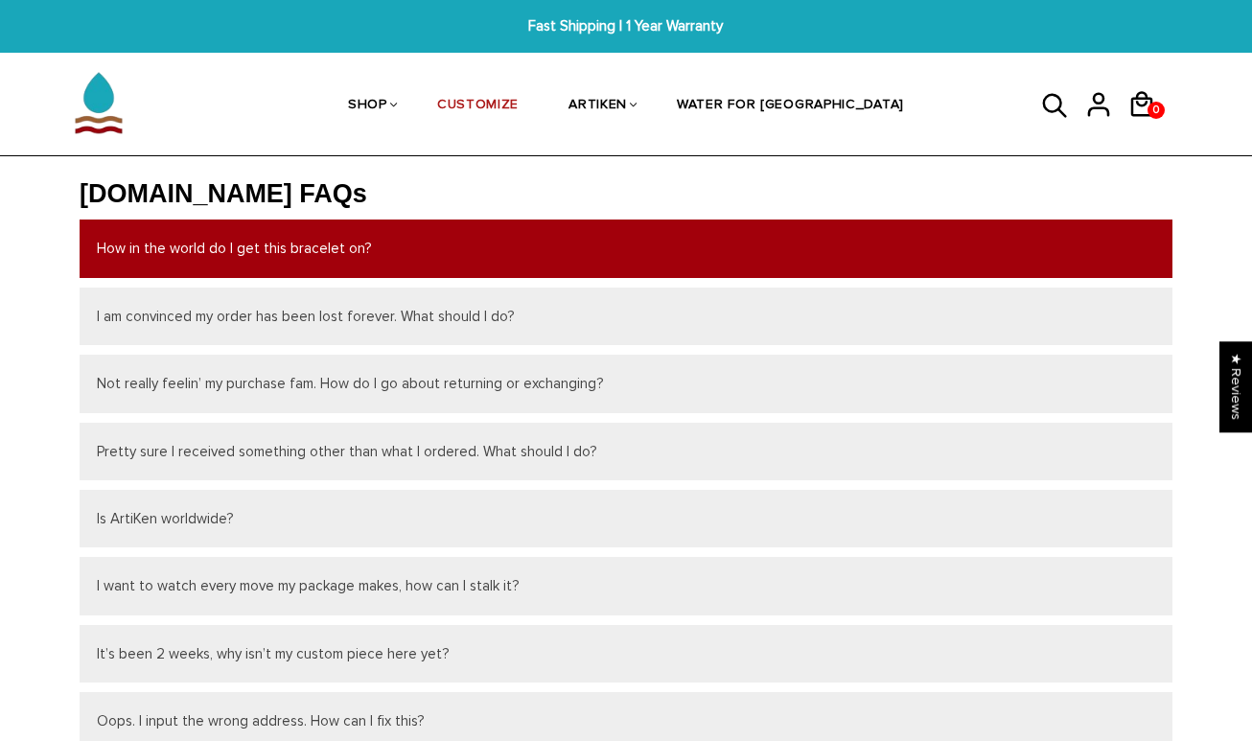
click at [722, 253] on button "How in the world do I get this bracelet on?" at bounding box center [626, 247] width 1092 height 57
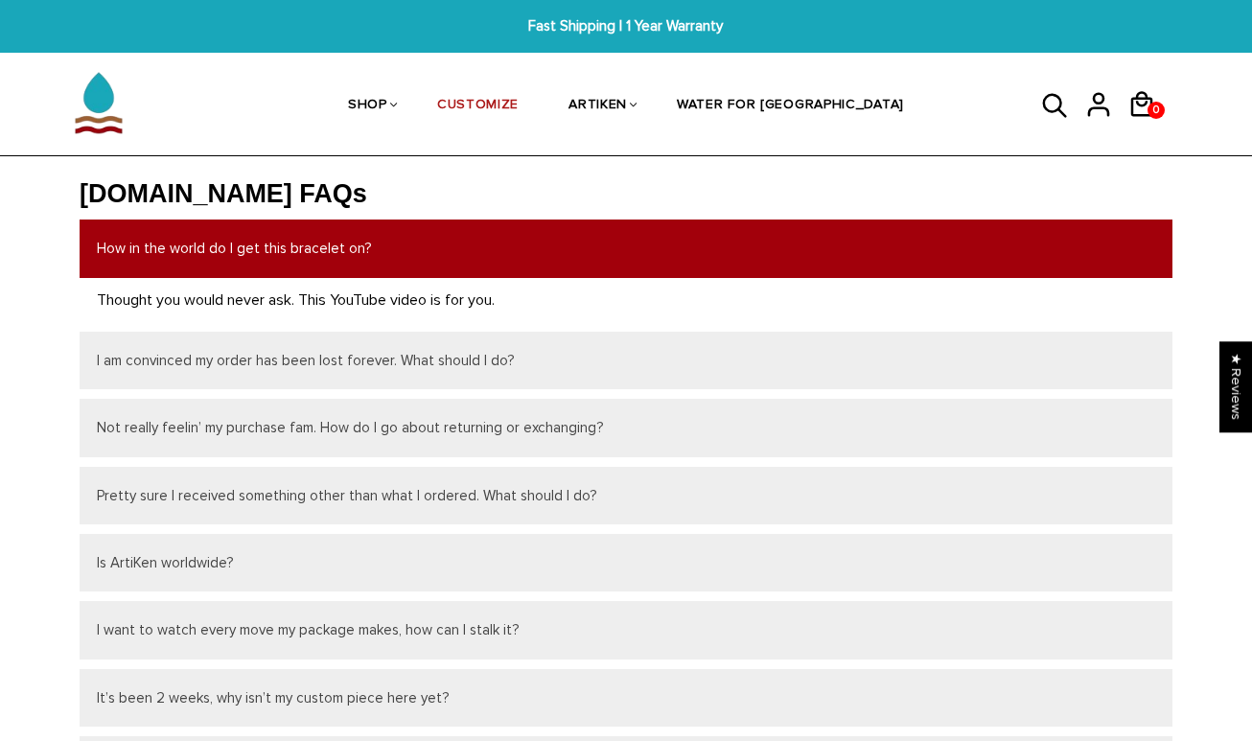
click at [260, 256] on button "How in the world do I get this bracelet on?" at bounding box center [626, 247] width 1092 height 57
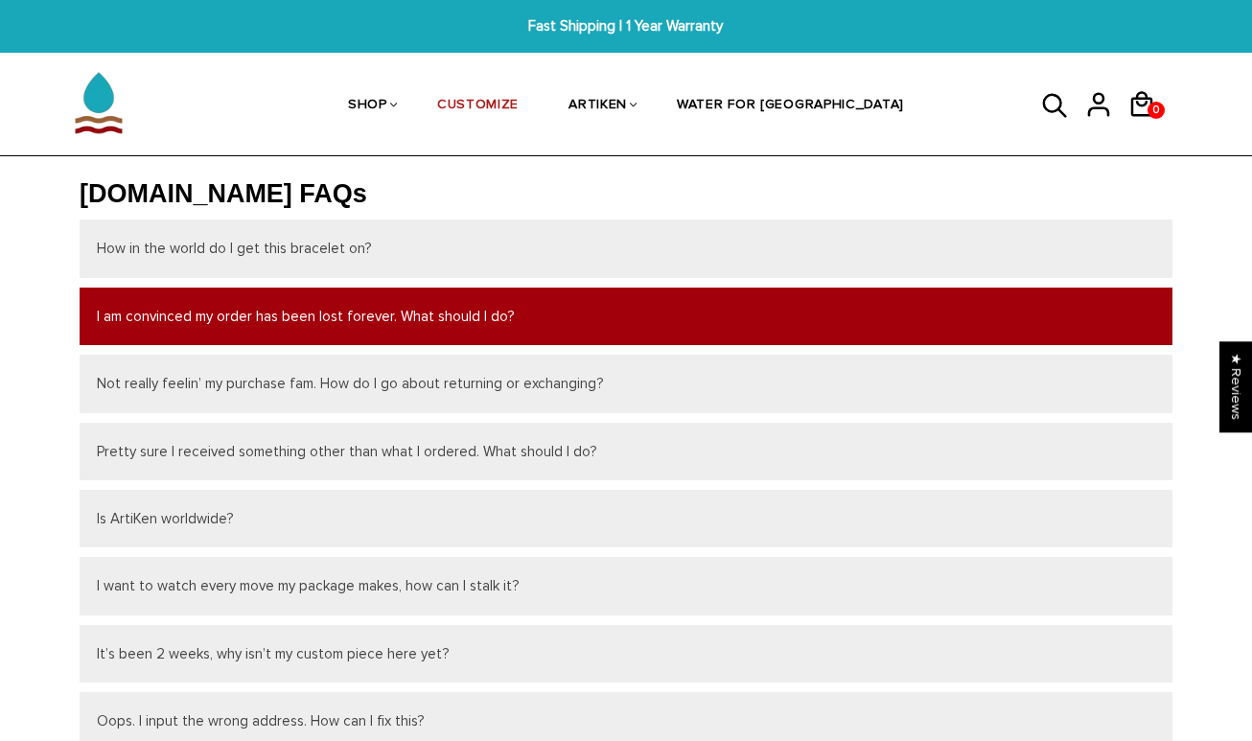
click at [245, 316] on button "I am convinced my order has been lost forever. What should I do?" at bounding box center [626, 315] width 1092 height 57
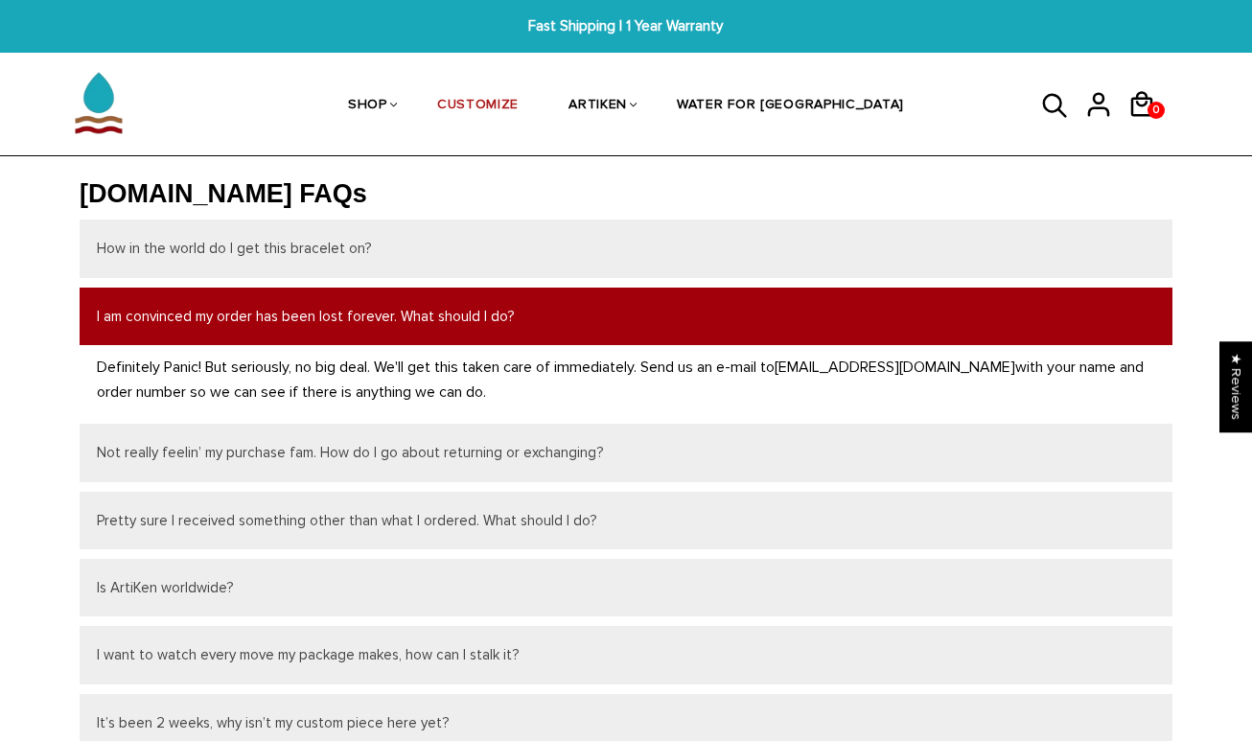
click at [249, 310] on button "I am convinced my order has been lost forever. What should I do?" at bounding box center [626, 315] width 1092 height 57
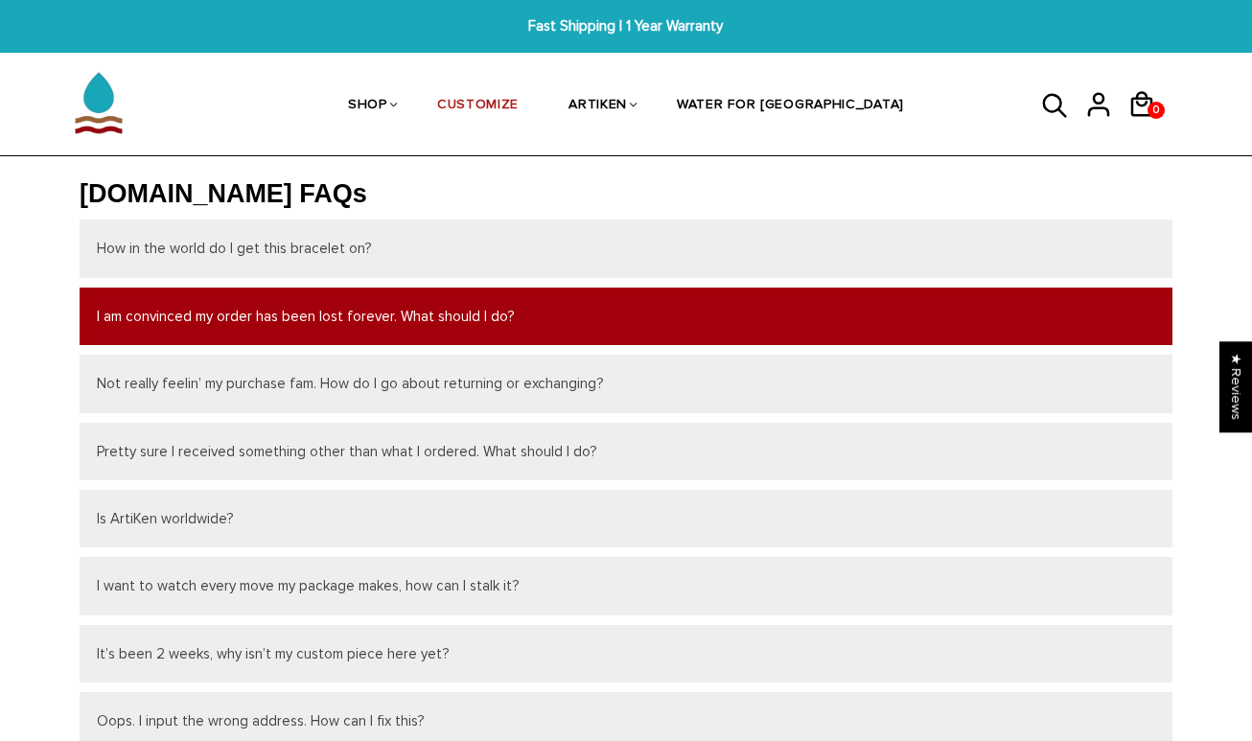
click at [249, 310] on button "I am convinced my order has been lost forever. What should I do?" at bounding box center [626, 315] width 1092 height 57
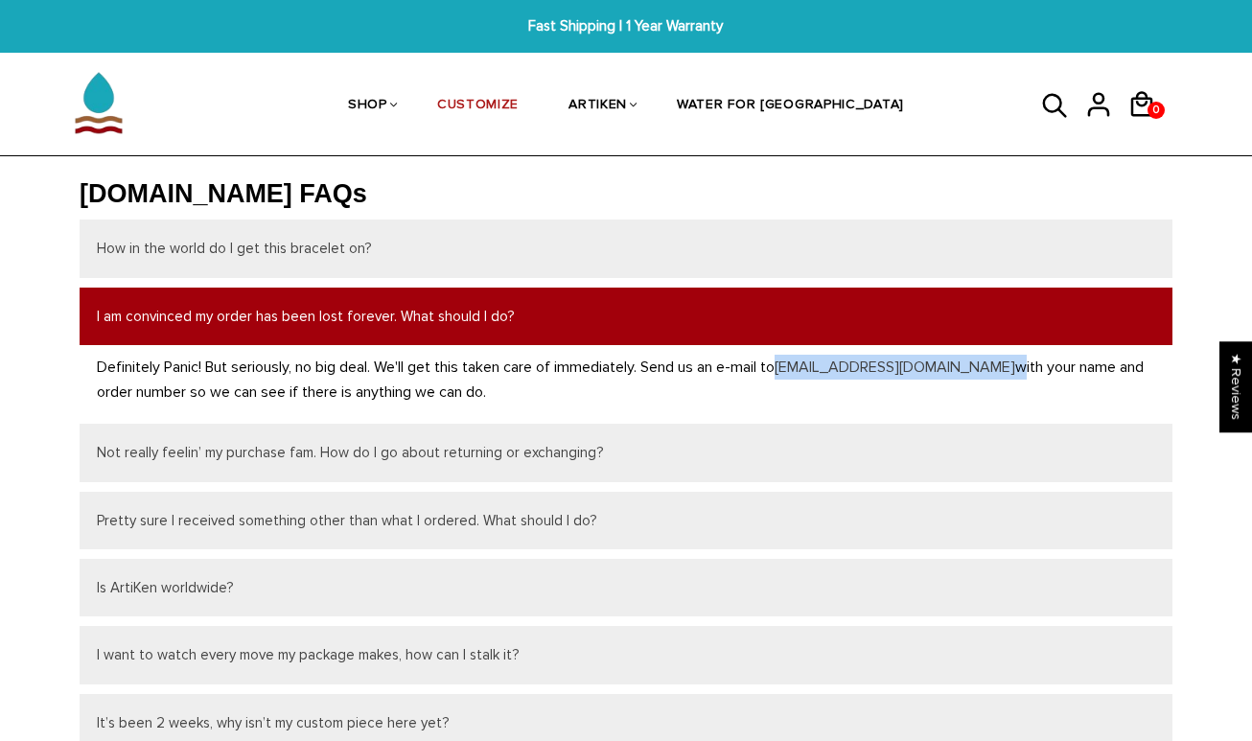
drag, startPoint x: 929, startPoint y: 363, endPoint x: 793, endPoint y: 371, distance: 135.3
click at [793, 371] on p "Definitely Panic! But seriously, no big deal. We'll get this taken care of imme…" at bounding box center [626, 380] width 1058 height 50
copy p "[EMAIL_ADDRESS][DOMAIN_NAME]"
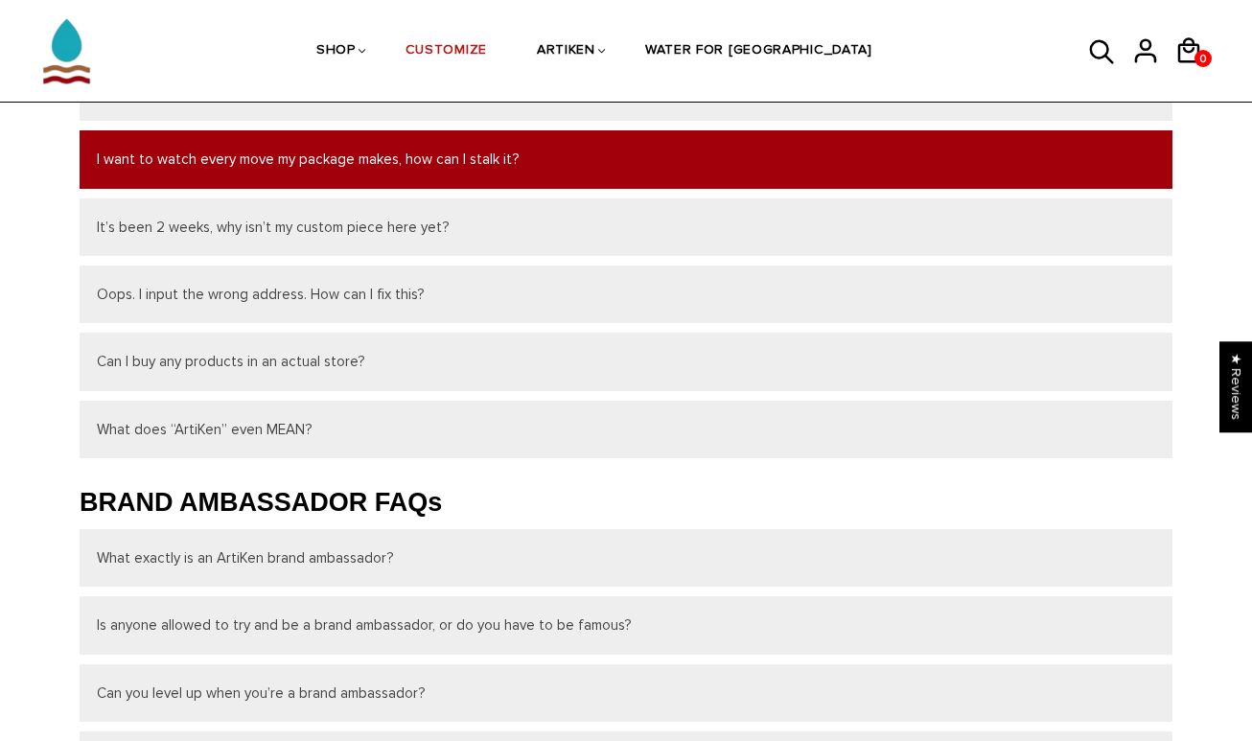
scroll to position [496, 0]
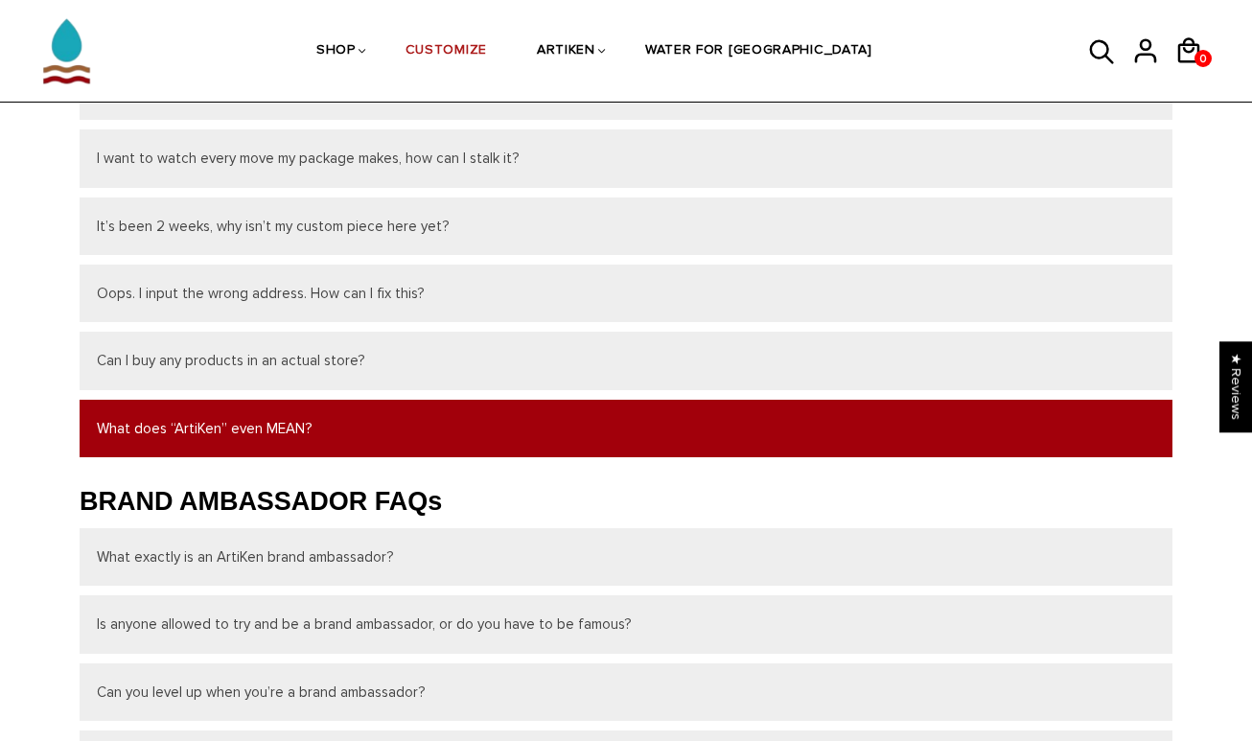
click at [465, 440] on button "What does “ArtiKen” even MEAN?" at bounding box center [626, 428] width 1092 height 57
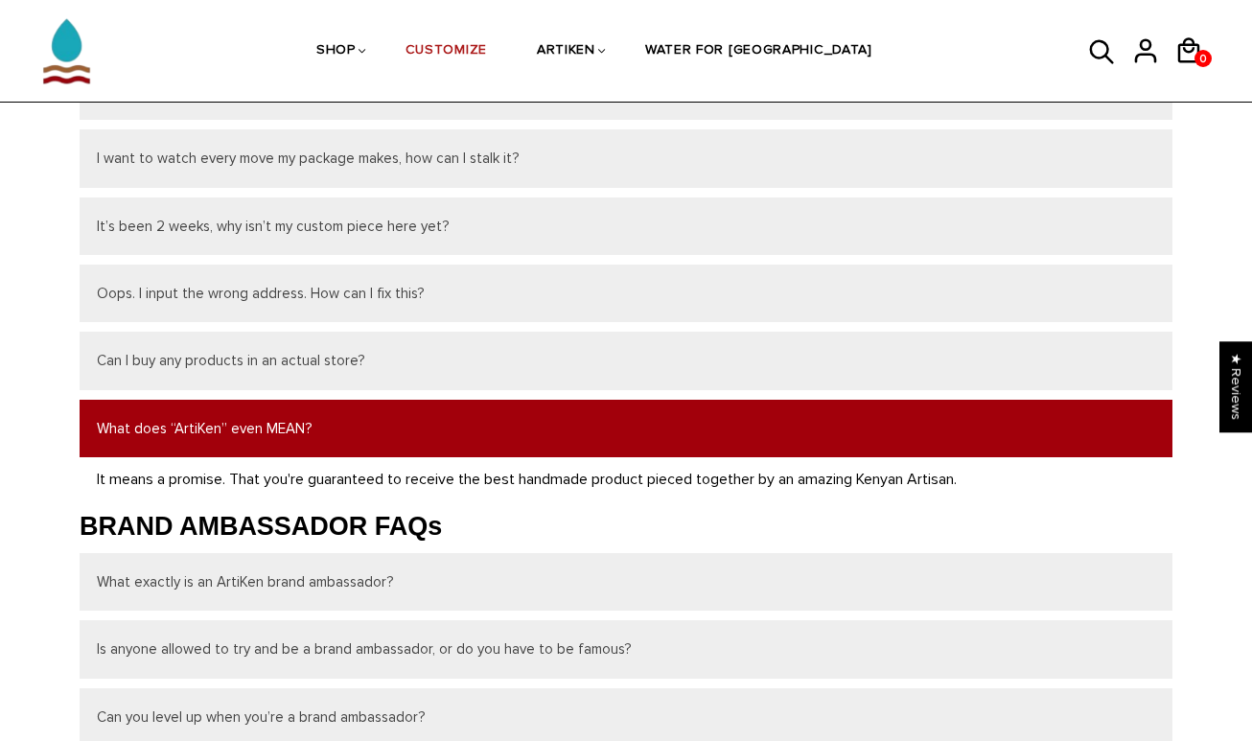
click at [459, 432] on button "What does “ArtiKen” even MEAN?" at bounding box center [626, 428] width 1092 height 57
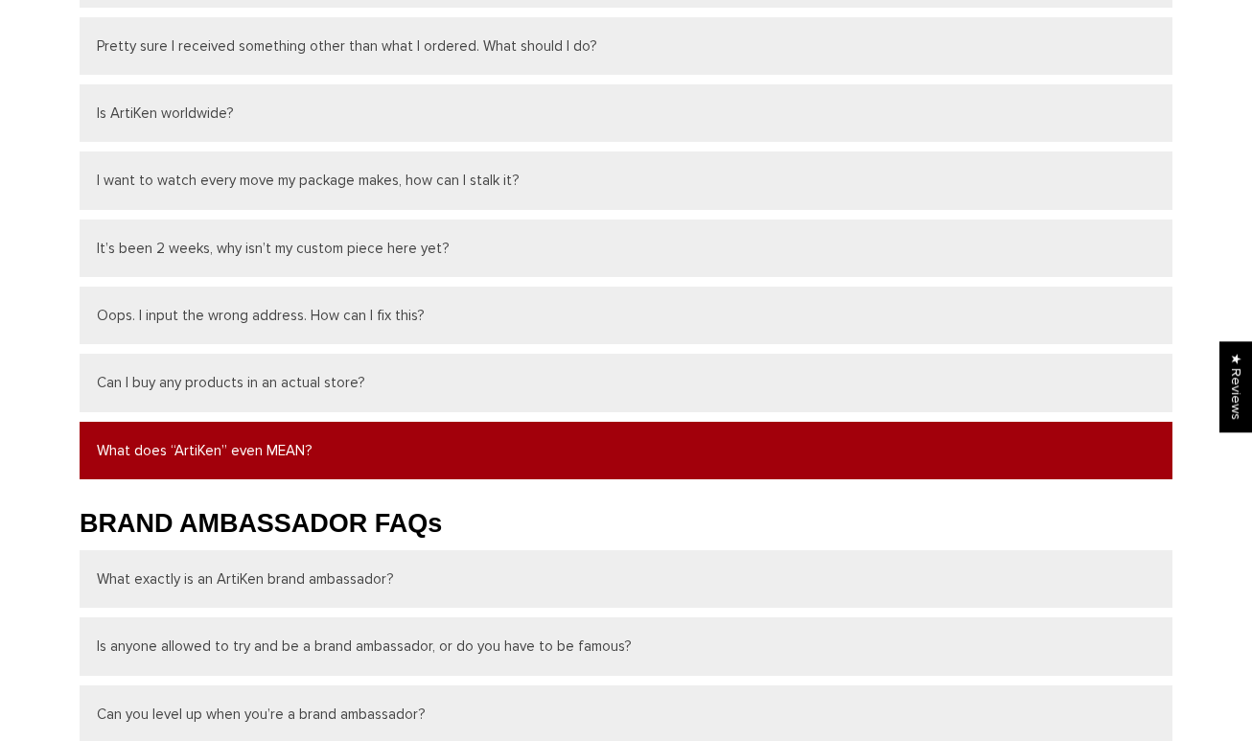
scroll to position [0, 0]
